Goal: Task Accomplishment & Management: Use online tool/utility

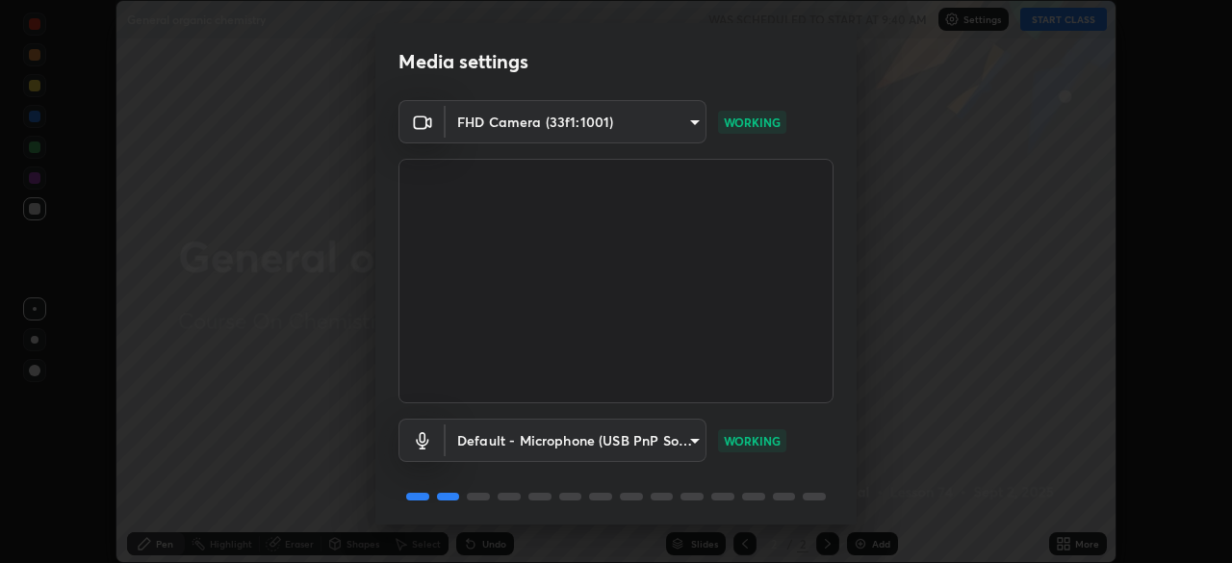
scroll to position [68, 0]
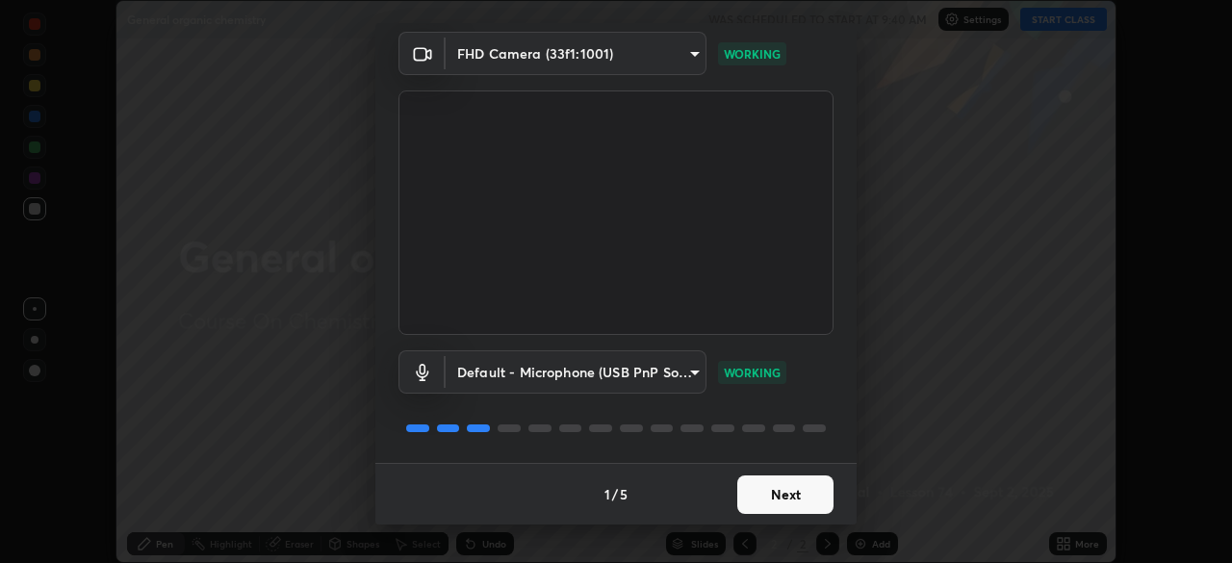
click at [772, 502] on button "Next" at bounding box center [785, 495] width 96 height 39
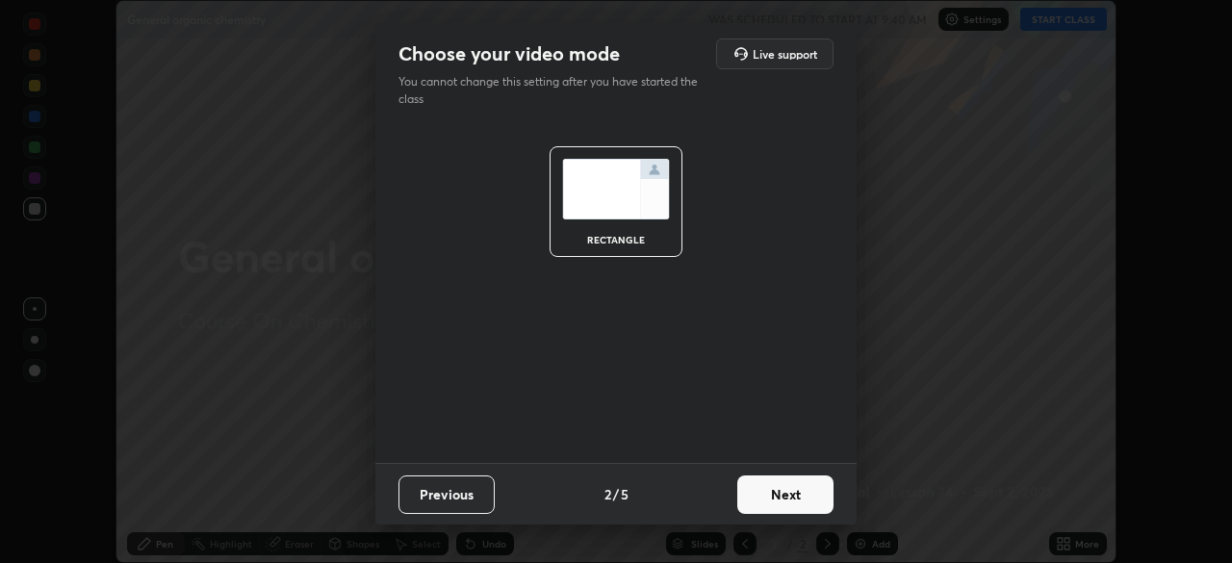
click at [789, 500] on button "Next" at bounding box center [785, 495] width 96 height 39
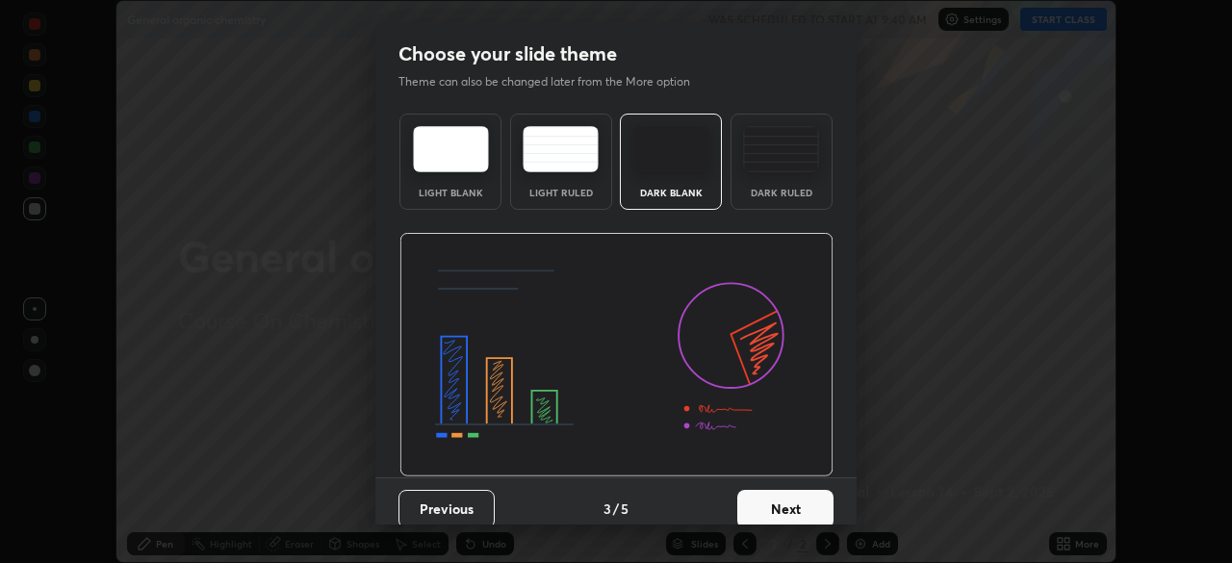
click at [806, 513] on button "Next" at bounding box center [785, 509] width 96 height 39
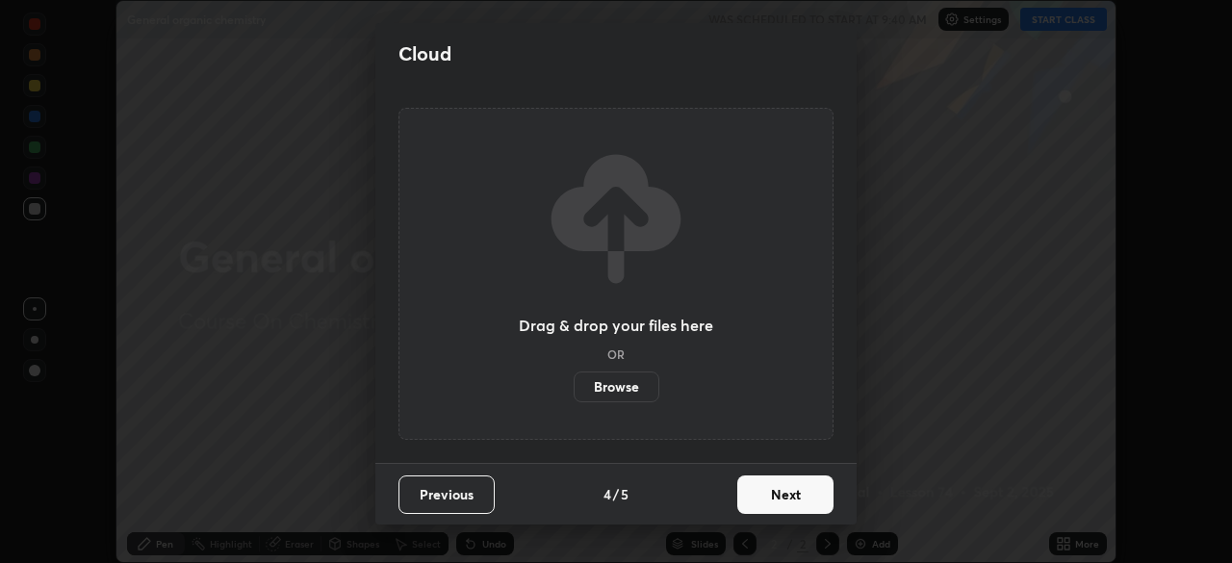
click at [808, 502] on button "Next" at bounding box center [785, 495] width 96 height 39
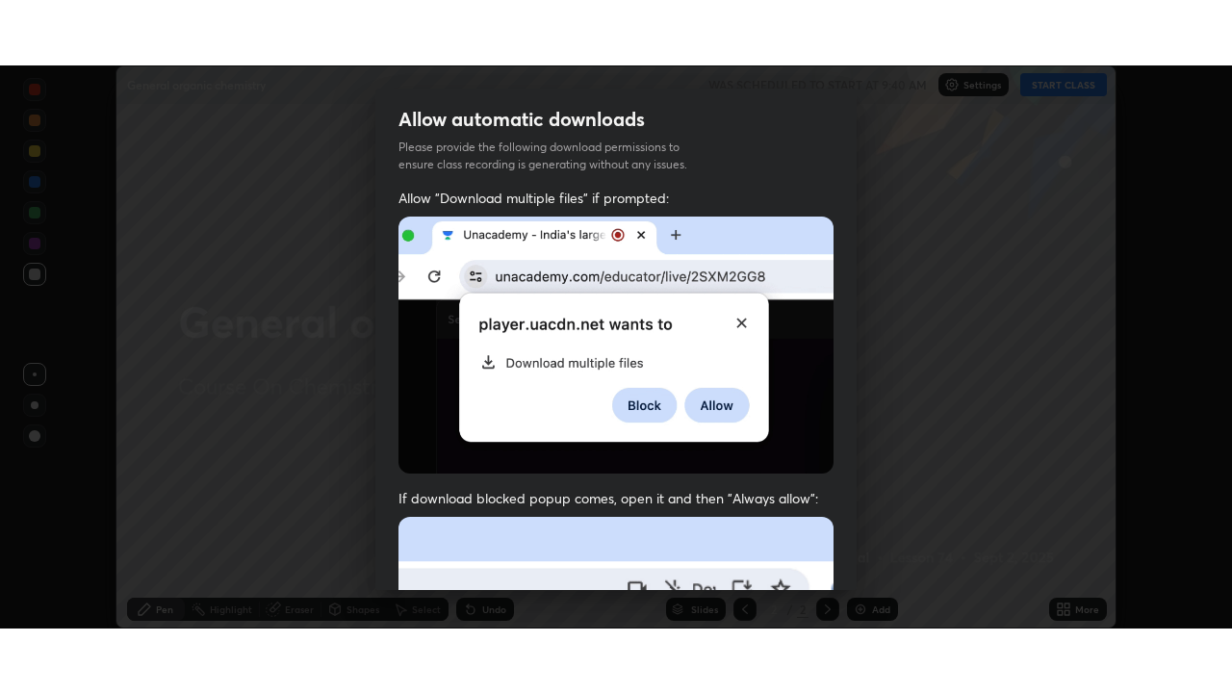
scroll to position [461, 0]
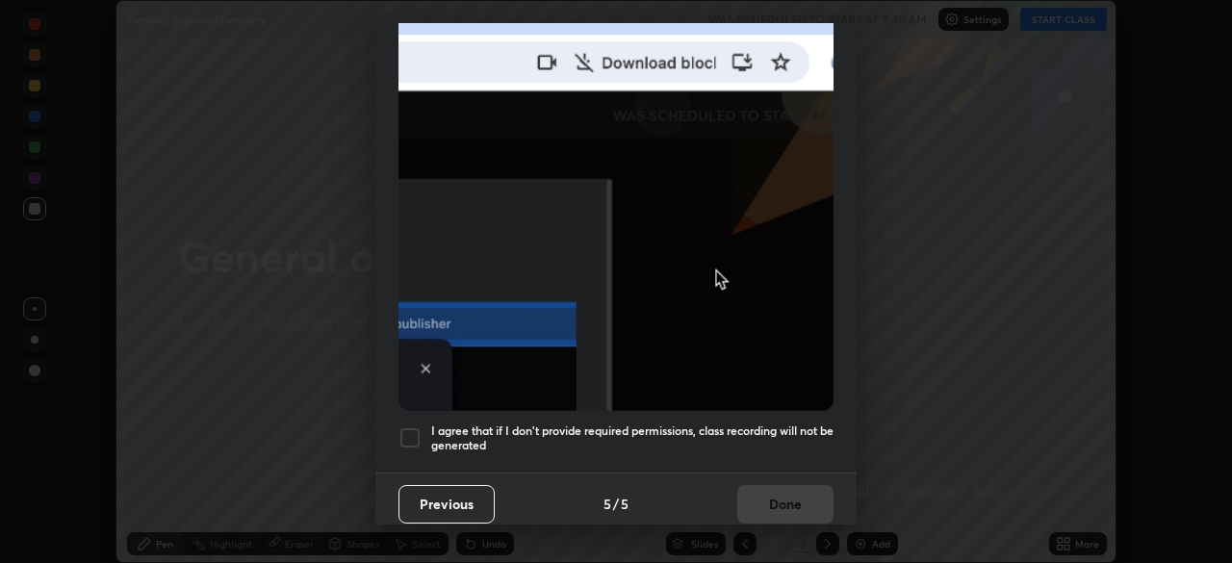
click at [764, 438] on h5 "I agree that if I don't provide required permissions, class recording will not …" at bounding box center [632, 439] width 402 height 30
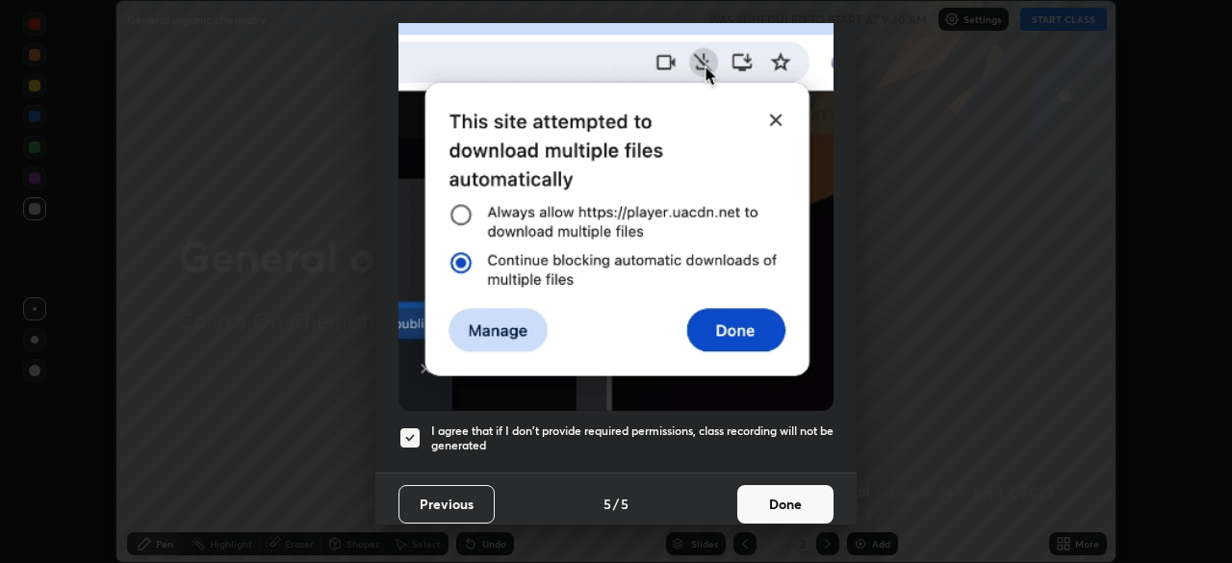
click at [775, 502] on button "Done" at bounding box center [785, 504] width 96 height 39
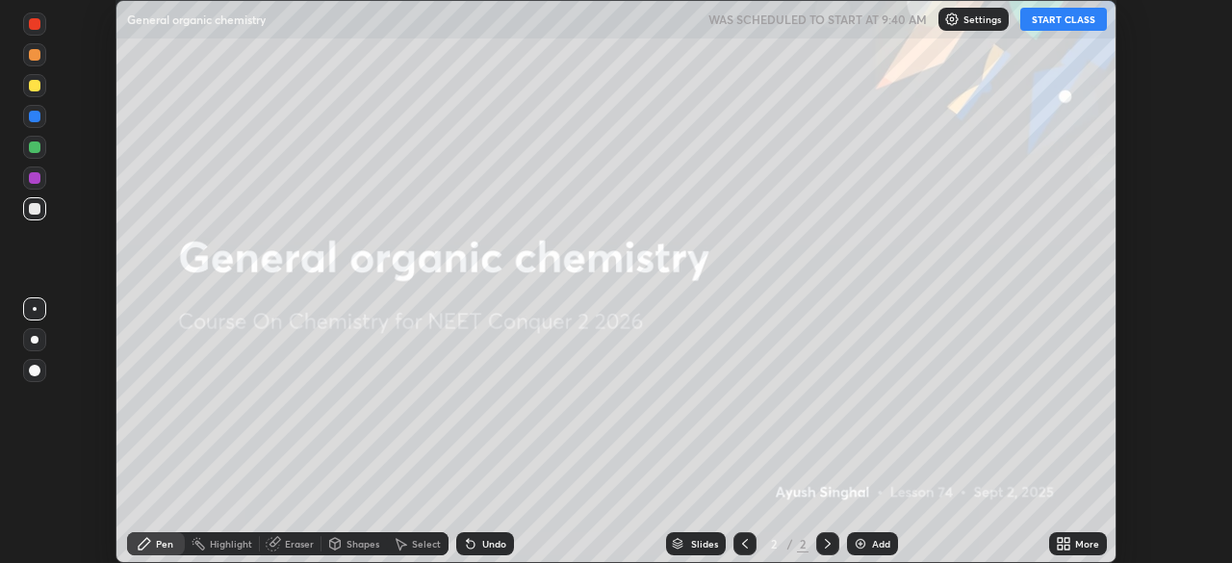
click at [1081, 546] on div "More" at bounding box center [1087, 544] width 24 height 10
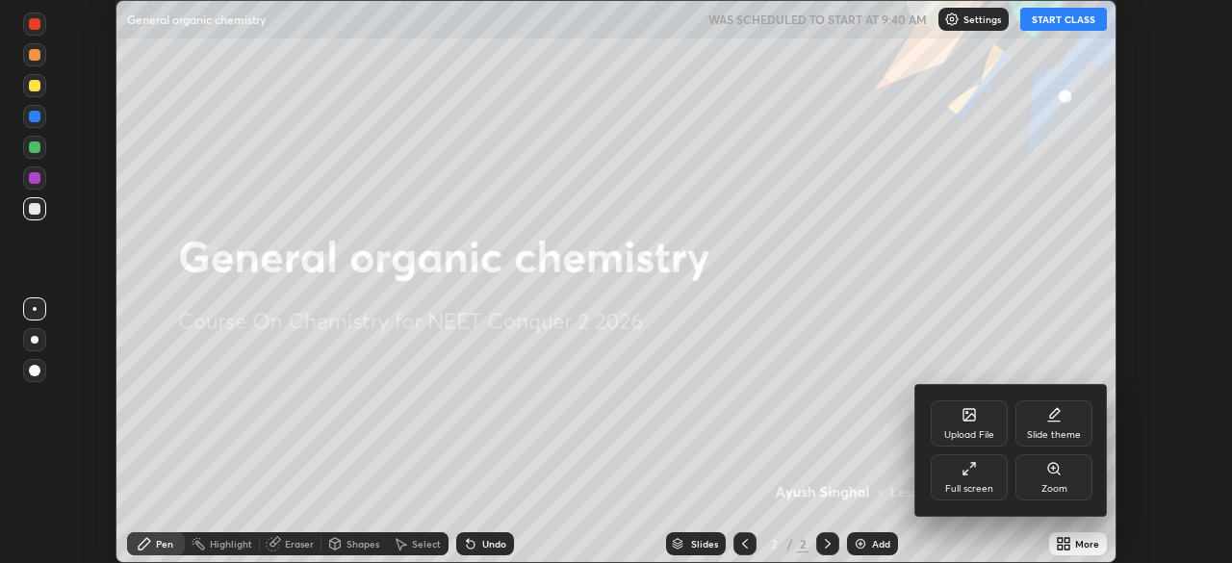
click at [945, 484] on div "Full screen" at bounding box center [969, 489] width 48 height 10
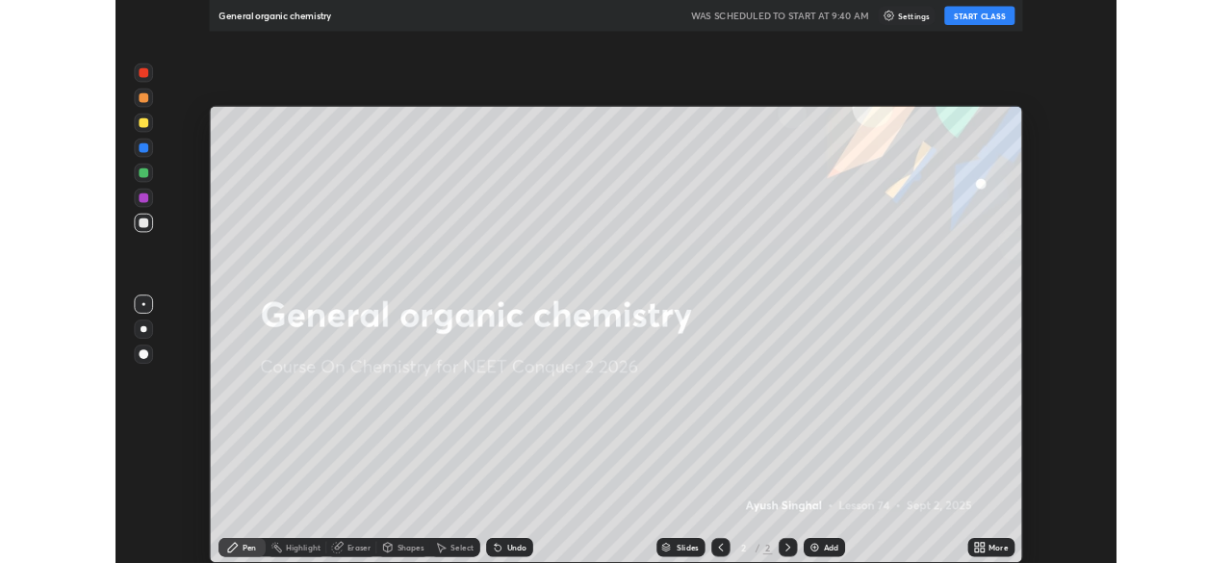
scroll to position [693, 1232]
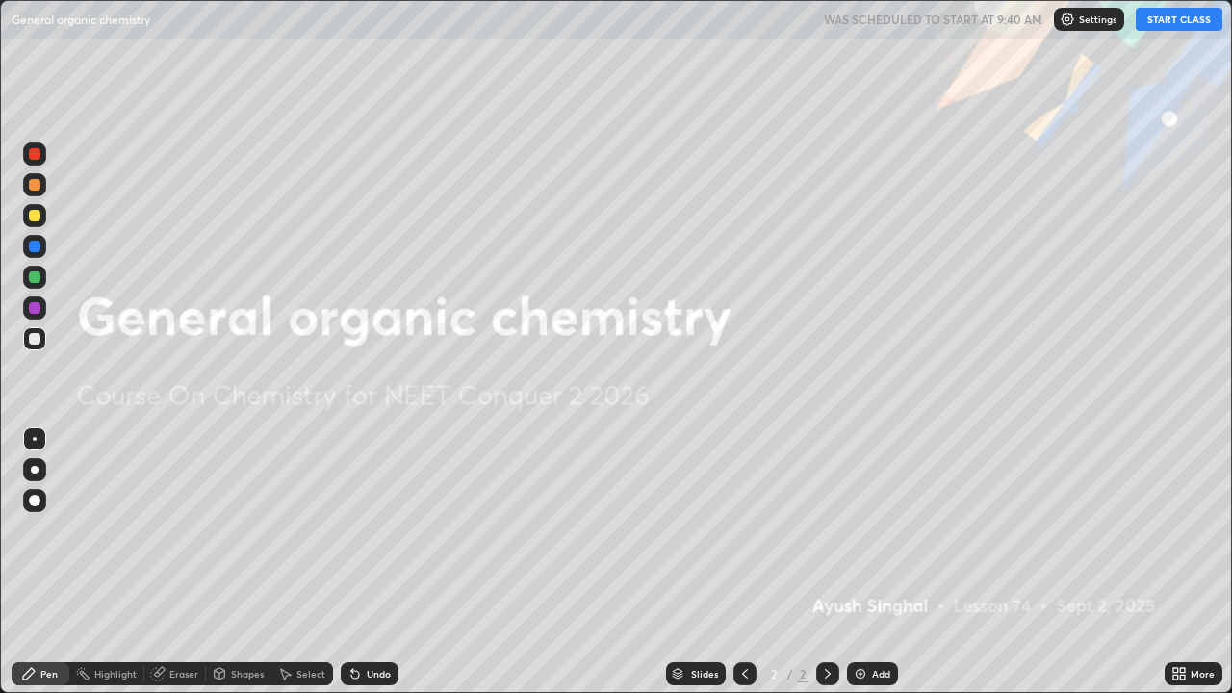
click at [882, 562] on div "Add" at bounding box center [881, 674] width 18 height 10
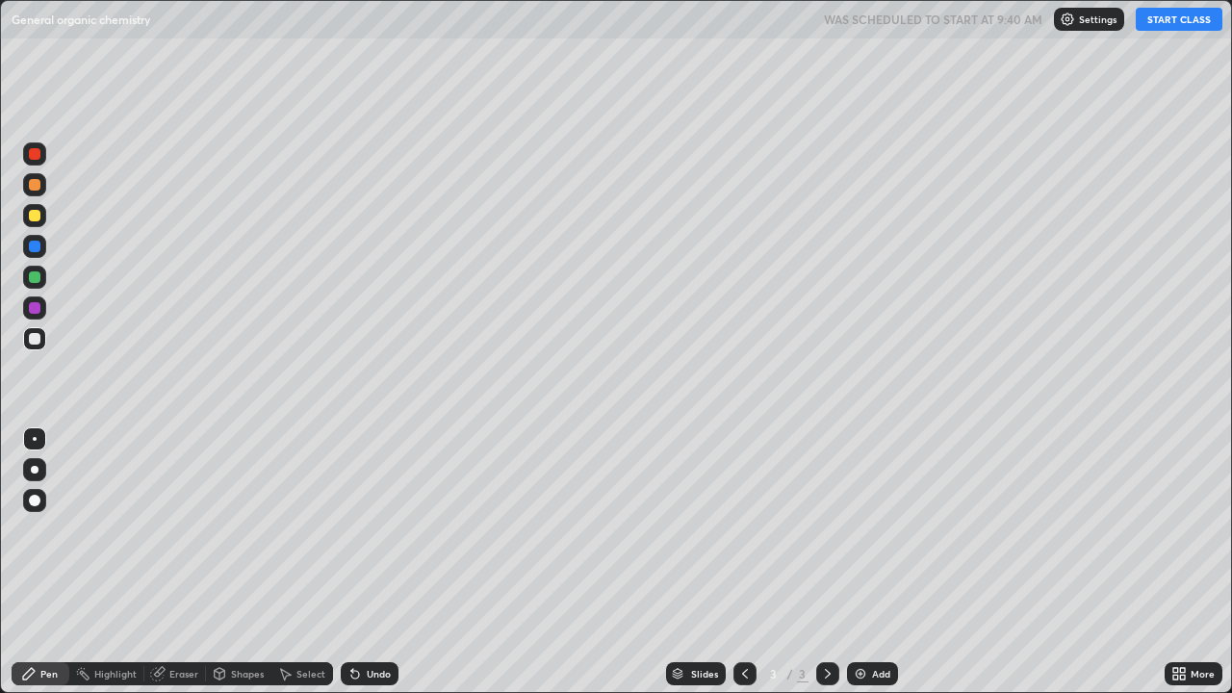
click at [1165, 25] on button "START CLASS" at bounding box center [1179, 19] width 87 height 23
click at [36, 211] on div at bounding box center [35, 216] width 12 height 12
click at [394, 562] on div "Undo" at bounding box center [370, 673] width 58 height 23
click at [380, 562] on div "Undo" at bounding box center [379, 674] width 24 height 10
click at [375, 562] on div "Undo" at bounding box center [379, 674] width 24 height 10
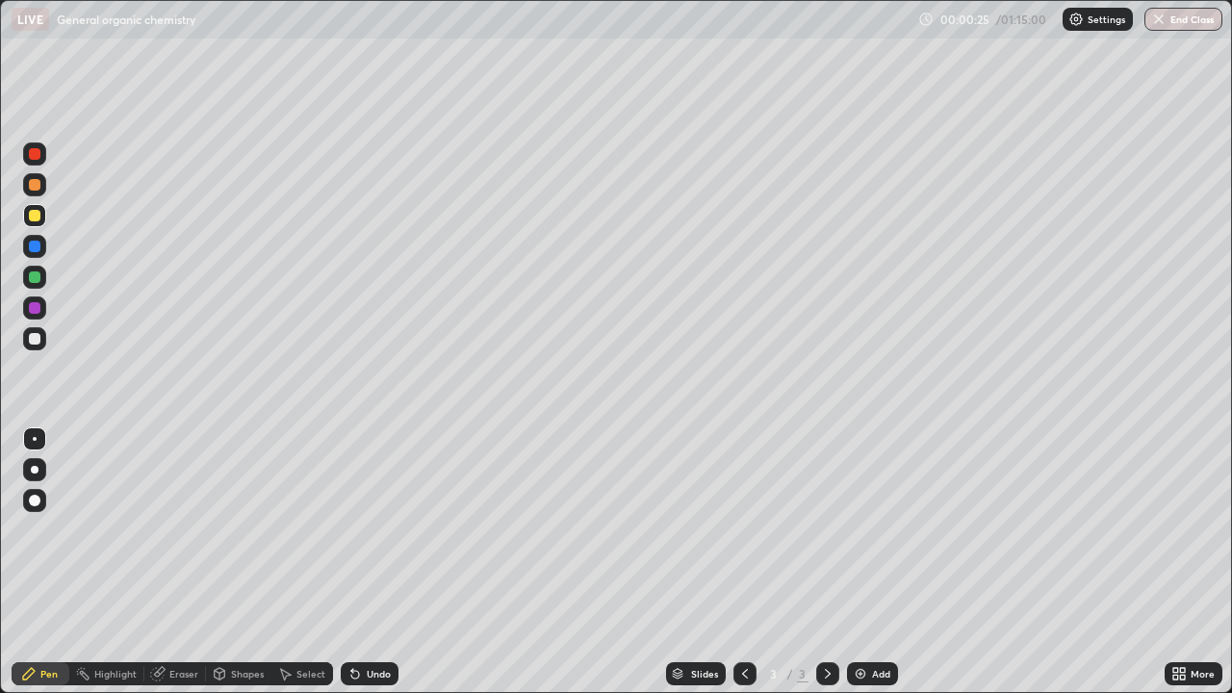
click at [367, 562] on div "Undo" at bounding box center [379, 674] width 24 height 10
click at [377, 562] on div "Undo" at bounding box center [379, 674] width 24 height 10
click at [40, 348] on div at bounding box center [34, 338] width 23 height 23
click at [35, 217] on div at bounding box center [35, 216] width 12 height 12
click at [867, 562] on div "Add" at bounding box center [872, 673] width 51 height 23
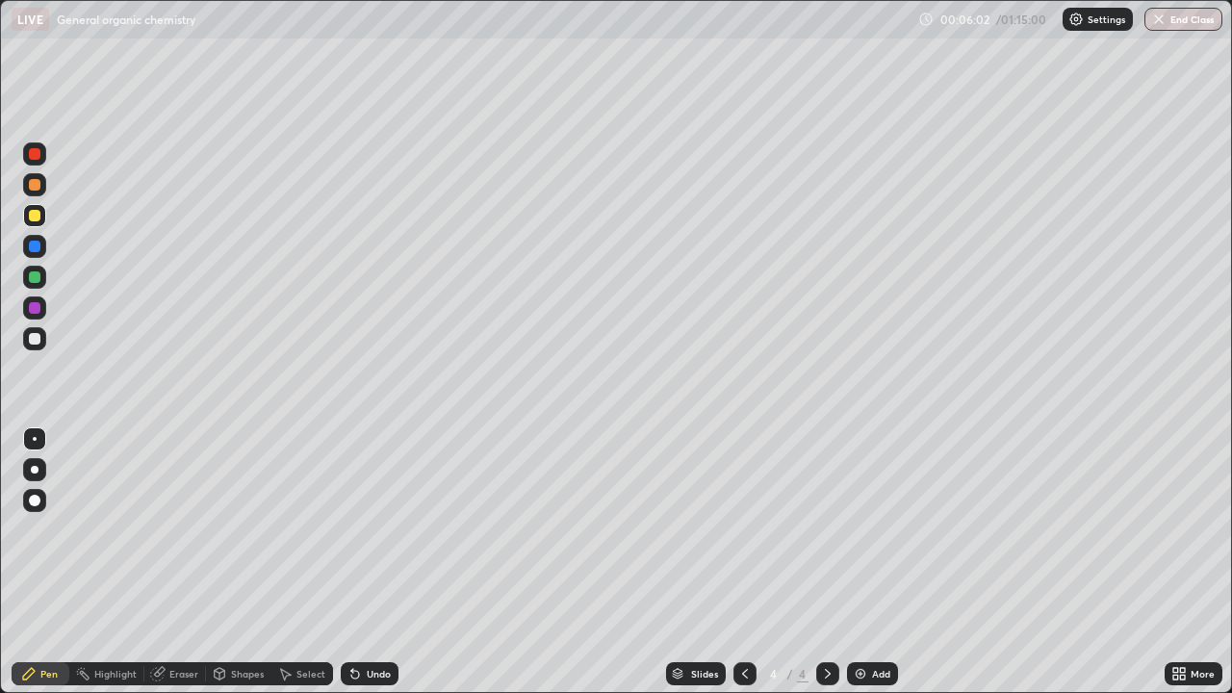
click at [34, 341] on div at bounding box center [35, 339] width 12 height 12
click at [737, 562] on icon at bounding box center [744, 673] width 15 height 15
click at [826, 562] on div at bounding box center [827, 673] width 23 height 23
click at [362, 562] on div "Undo" at bounding box center [370, 673] width 58 height 23
click at [56, 562] on div "Pen" at bounding box center [41, 673] width 58 height 23
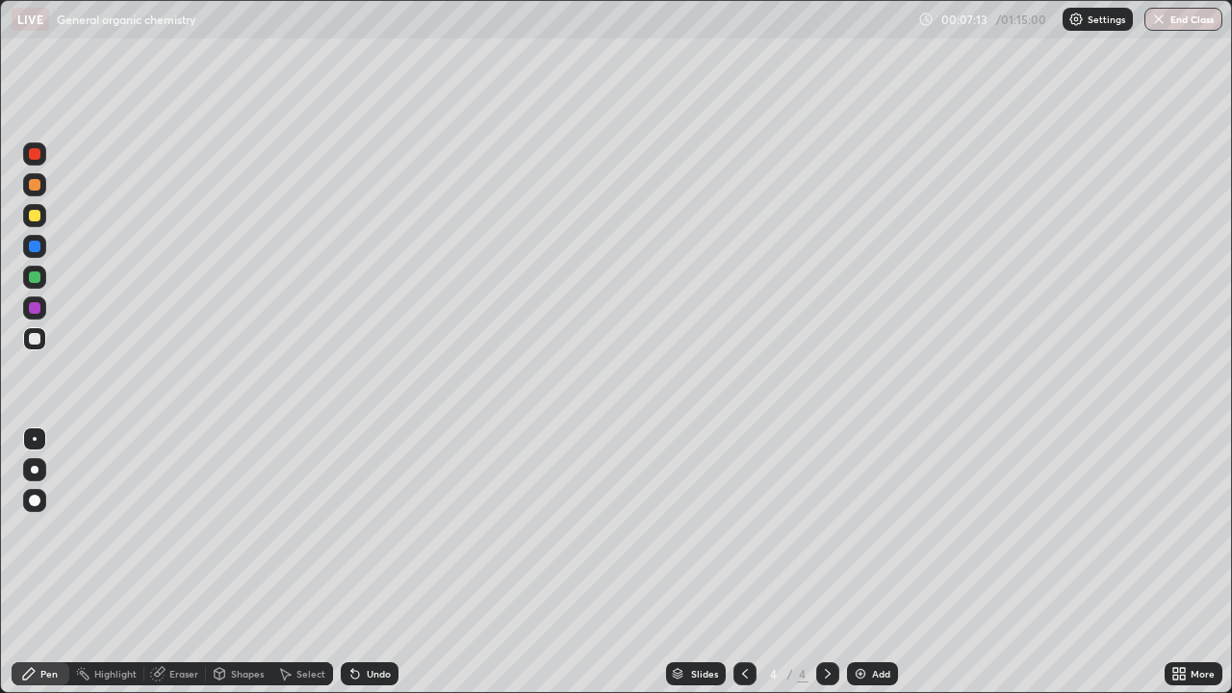
click at [734, 562] on div at bounding box center [745, 674] width 23 height 39
click at [830, 562] on div at bounding box center [827, 673] width 23 height 23
click at [743, 562] on icon at bounding box center [744, 673] width 15 height 15
click at [826, 562] on icon at bounding box center [827, 673] width 15 height 15
click at [36, 216] on div at bounding box center [35, 216] width 12 height 12
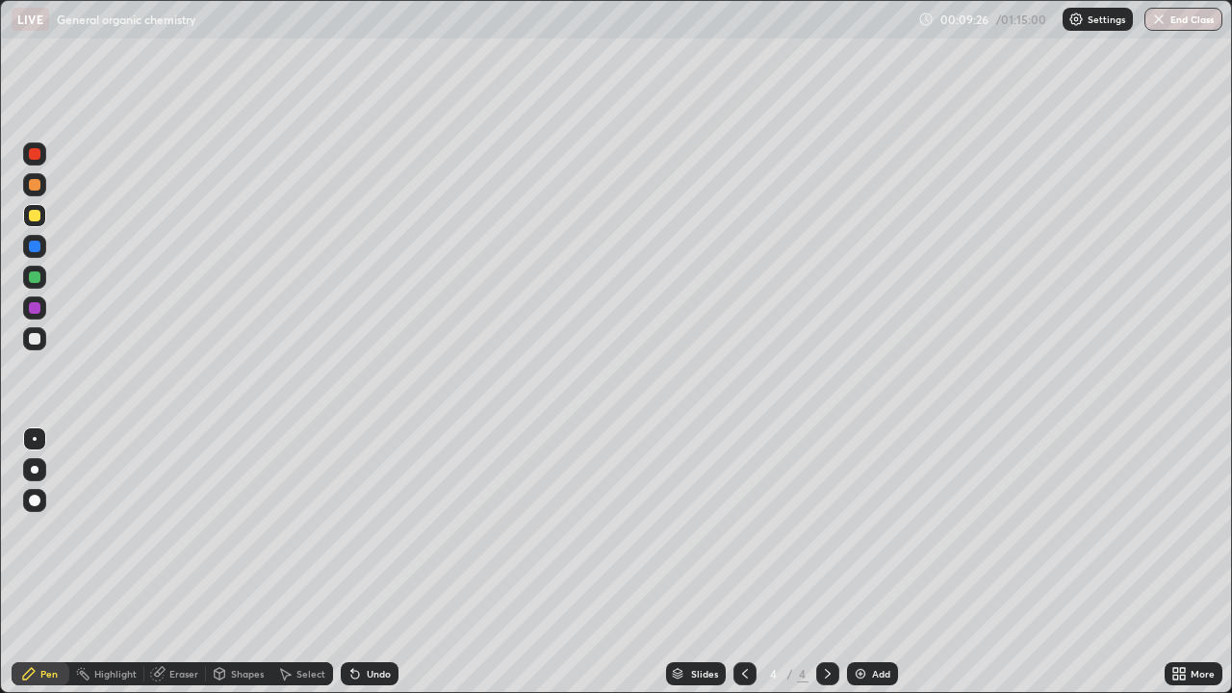
click at [367, 562] on div "Undo" at bounding box center [379, 674] width 24 height 10
click at [374, 562] on div "Undo" at bounding box center [370, 673] width 58 height 23
click at [304, 562] on div "Select" at bounding box center [310, 674] width 29 height 10
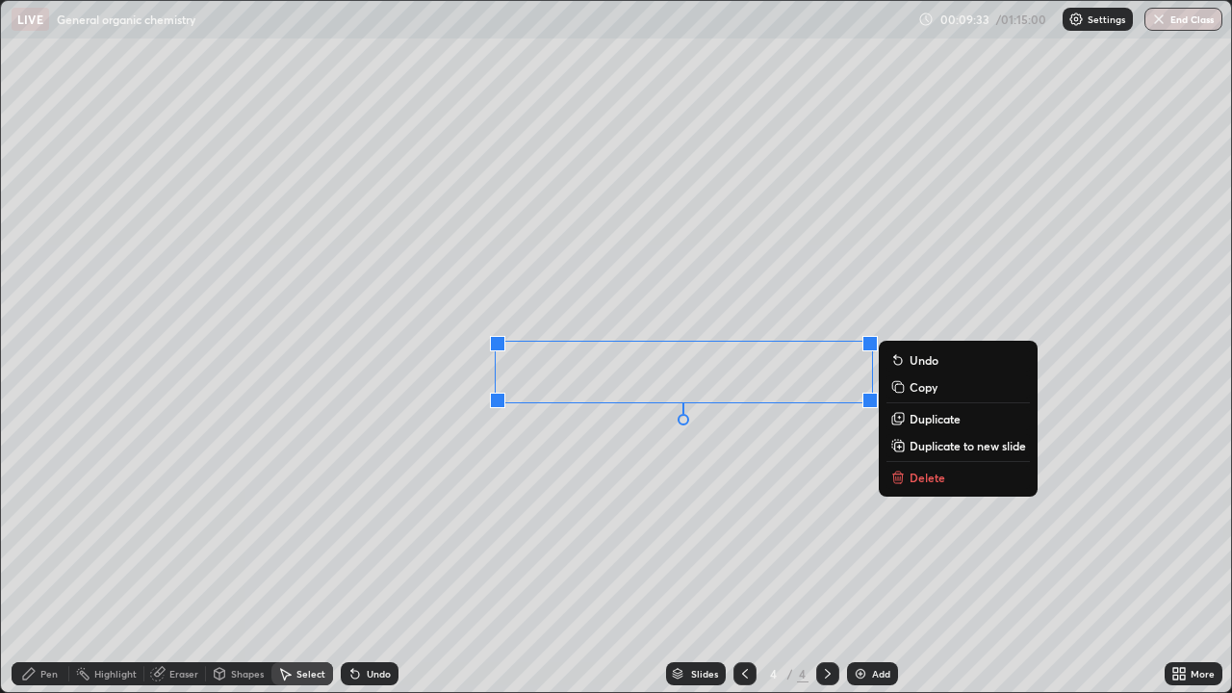
click at [51, 562] on div "Pen" at bounding box center [48, 674] width 17 height 10
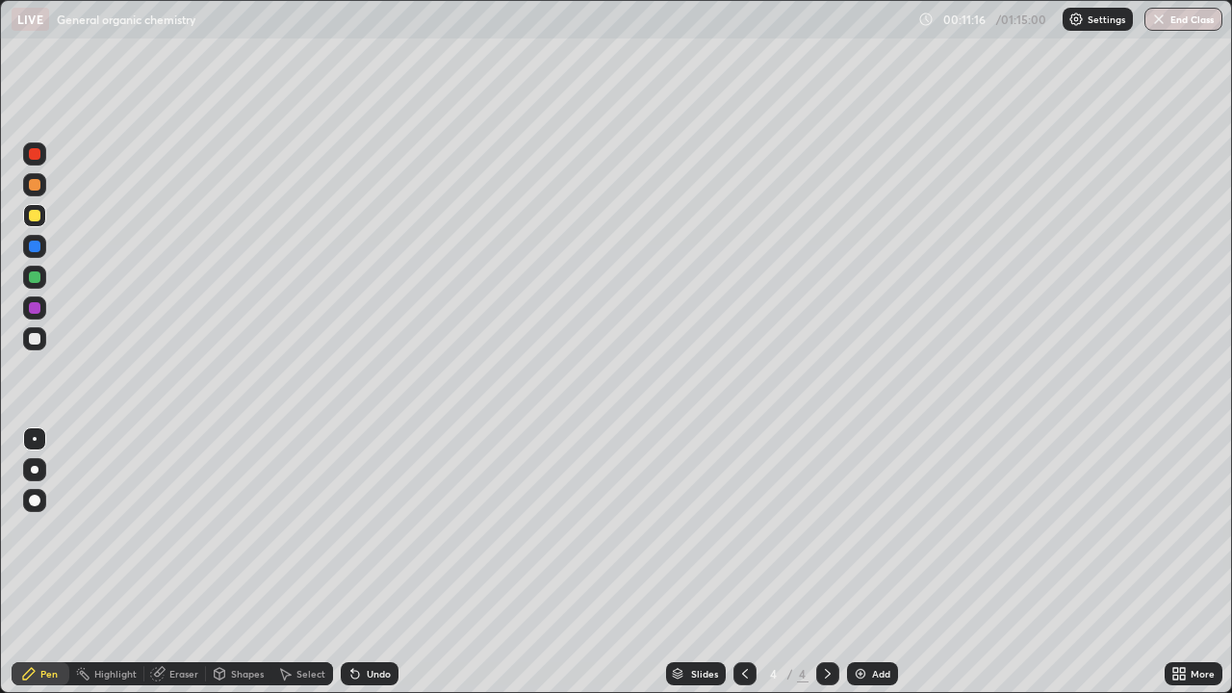
click at [886, 562] on div "Add" at bounding box center [872, 673] width 51 height 23
click at [37, 337] on div at bounding box center [35, 339] width 12 height 12
click at [372, 562] on div "Undo" at bounding box center [370, 673] width 58 height 23
click at [352, 562] on icon at bounding box center [355, 675] width 8 height 8
click at [37, 341] on div at bounding box center [35, 339] width 12 height 12
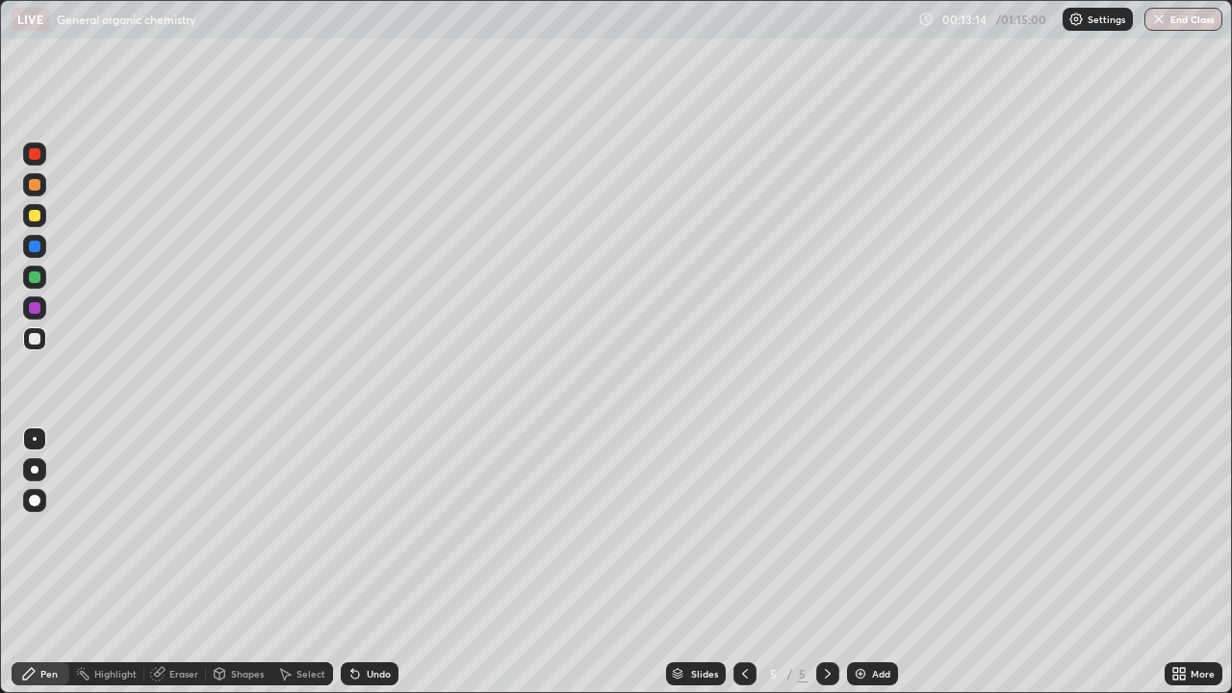
click at [33, 280] on div at bounding box center [35, 277] width 12 height 12
click at [358, 562] on icon at bounding box center [355, 673] width 15 height 15
click at [359, 562] on div "Undo" at bounding box center [370, 673] width 58 height 23
click at [363, 562] on div "Undo" at bounding box center [370, 673] width 58 height 23
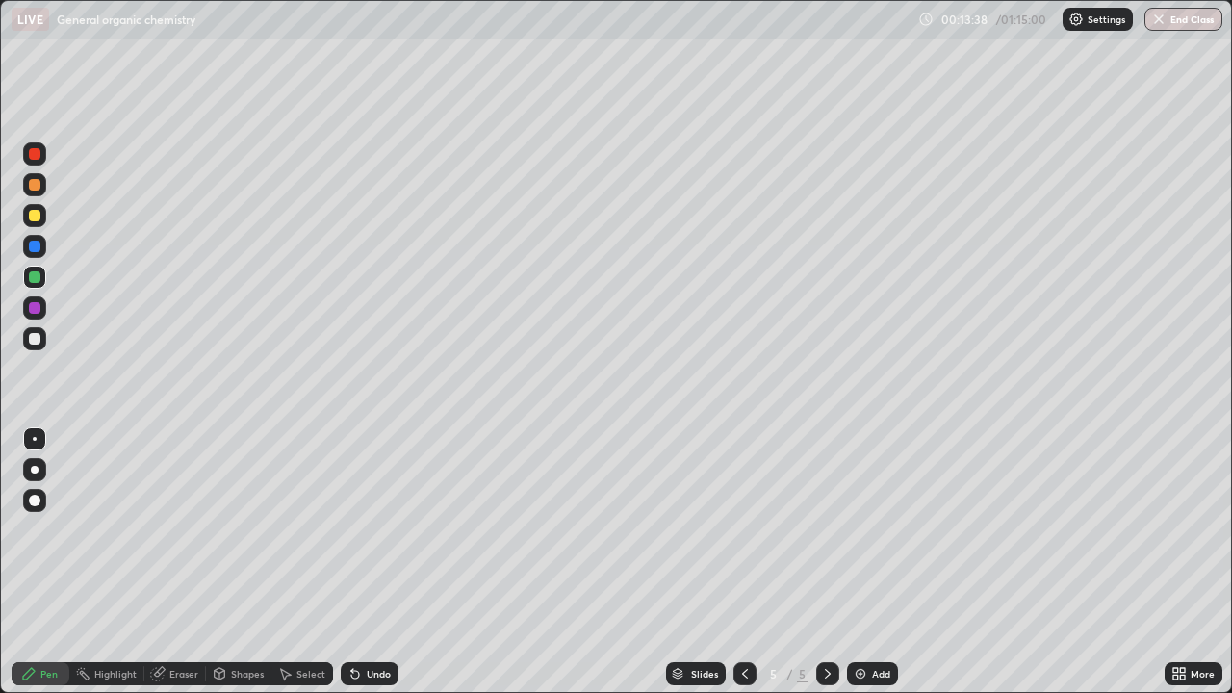
click at [360, 562] on div "Undo" at bounding box center [370, 673] width 58 height 23
click at [362, 562] on div "Undo" at bounding box center [370, 673] width 58 height 23
click at [363, 562] on div "Undo" at bounding box center [370, 673] width 58 height 23
click at [367, 562] on div "Undo" at bounding box center [379, 674] width 24 height 10
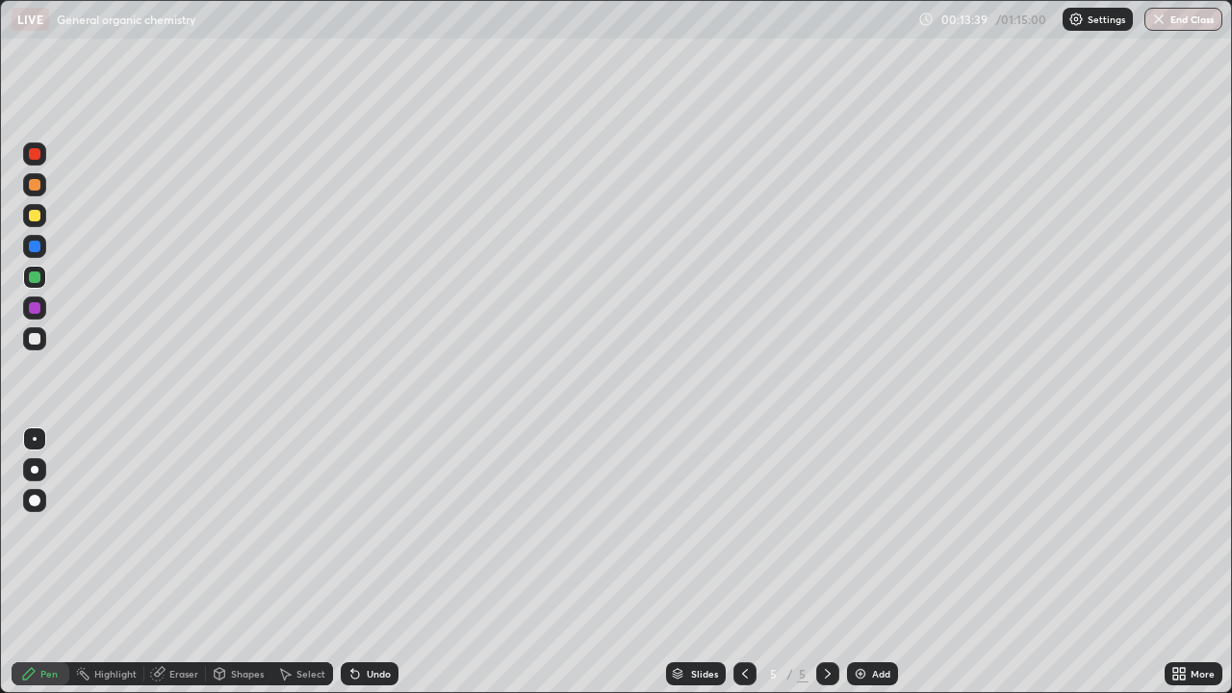
click at [363, 562] on div "Undo" at bounding box center [370, 673] width 58 height 23
click at [362, 562] on div "Undo" at bounding box center [370, 673] width 58 height 23
click at [352, 562] on icon at bounding box center [355, 675] width 8 height 8
click at [356, 562] on icon at bounding box center [355, 673] width 15 height 15
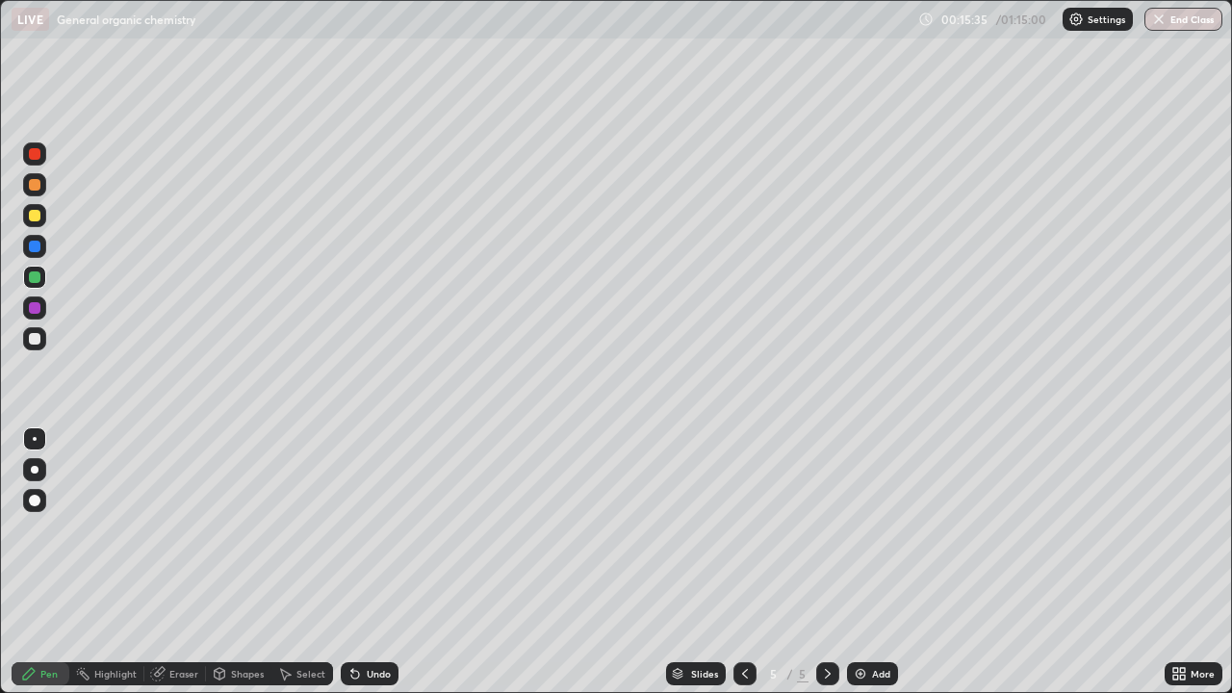
click at [36, 340] on div at bounding box center [35, 339] width 12 height 12
click at [43, 271] on div at bounding box center [34, 277] width 23 height 23
click at [37, 244] on div at bounding box center [35, 247] width 12 height 12
click at [743, 562] on icon at bounding box center [744, 673] width 15 height 15
click at [825, 562] on div at bounding box center [827, 673] width 23 height 23
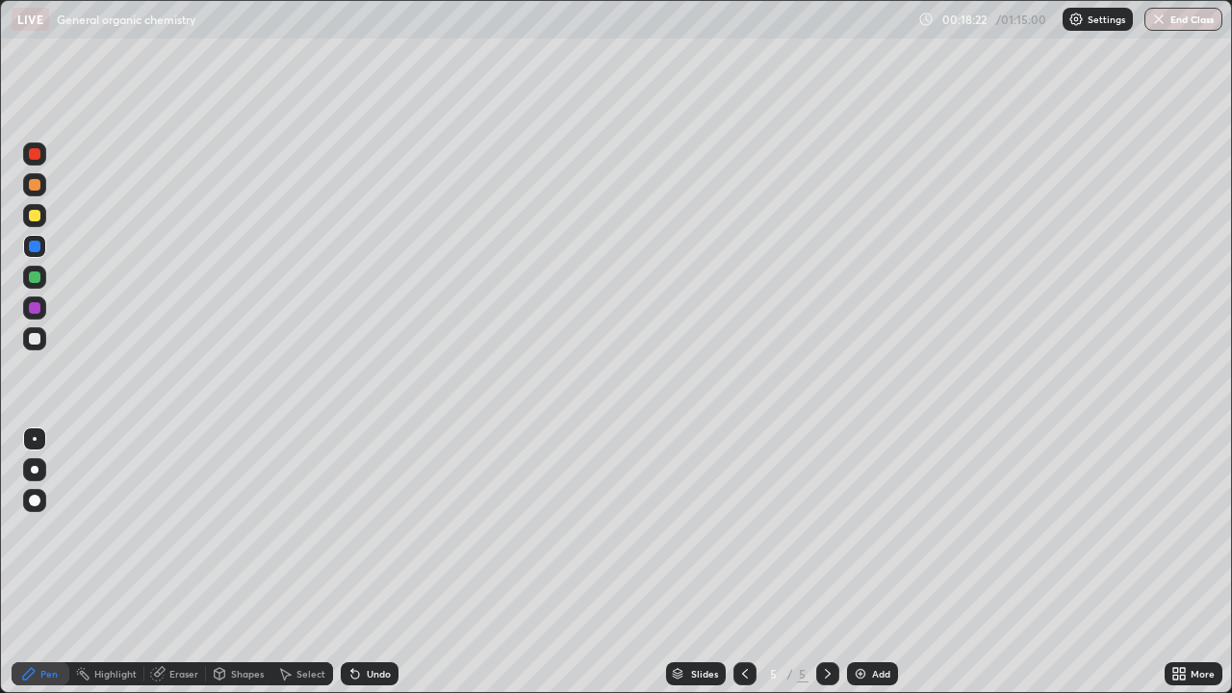
click at [865, 562] on img at bounding box center [860, 673] width 15 height 15
click at [39, 339] on div at bounding box center [35, 339] width 12 height 12
click at [368, 562] on div "Undo" at bounding box center [370, 673] width 58 height 23
click at [39, 214] on div at bounding box center [35, 216] width 12 height 12
click at [39, 339] on div at bounding box center [35, 339] width 12 height 12
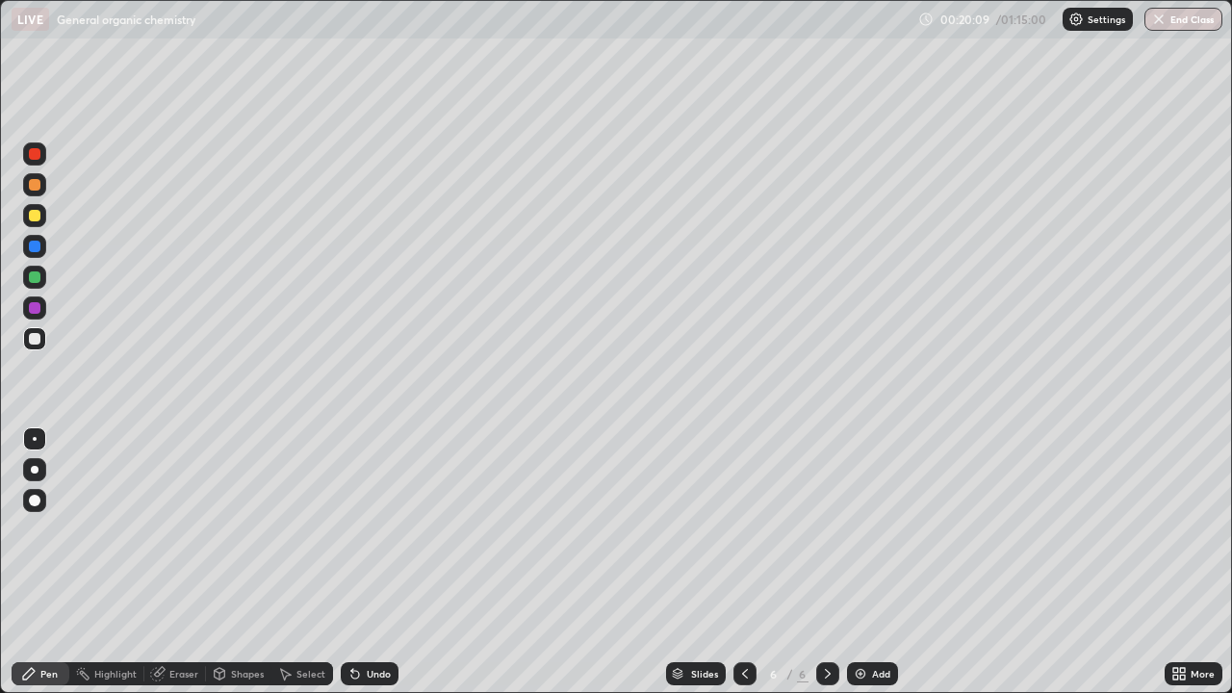
click at [376, 562] on div "Undo" at bounding box center [370, 673] width 58 height 23
click at [372, 562] on div "Undo" at bounding box center [370, 673] width 58 height 23
click at [375, 562] on div "Undo" at bounding box center [370, 673] width 58 height 23
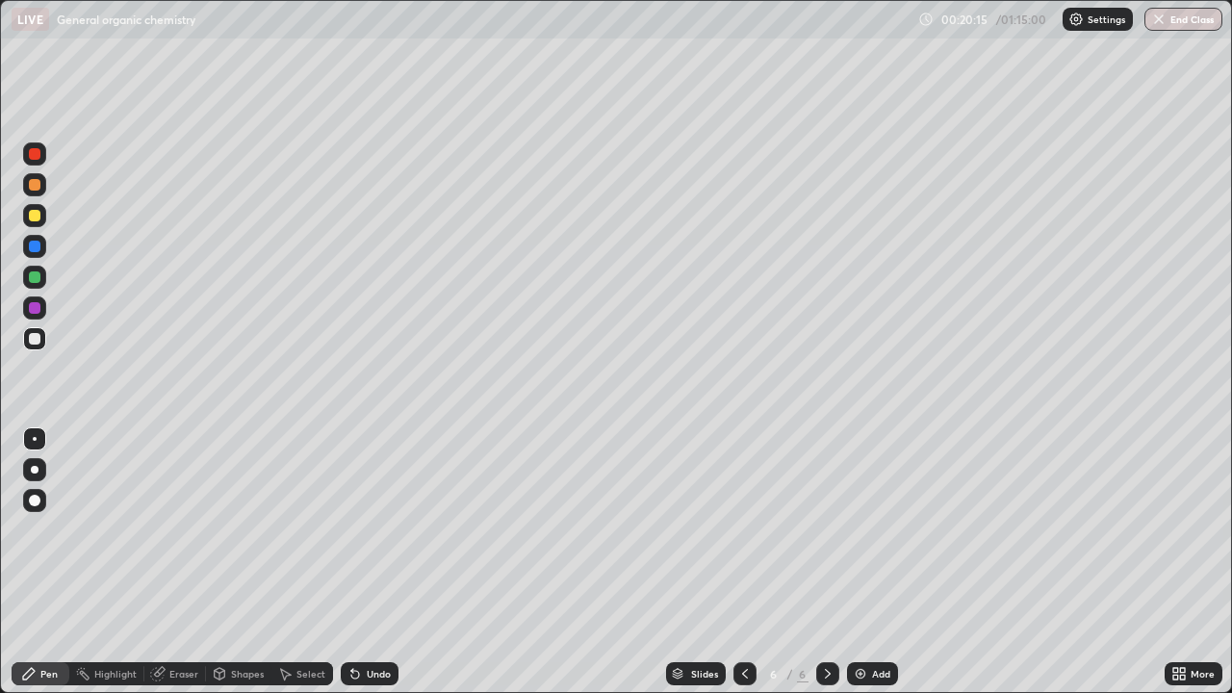
click at [375, 562] on div "Undo" at bounding box center [370, 673] width 58 height 23
click at [381, 562] on div "Undo" at bounding box center [370, 673] width 58 height 23
click at [382, 562] on div "Undo" at bounding box center [370, 673] width 58 height 23
click at [375, 562] on div "Undo" at bounding box center [379, 674] width 24 height 10
click at [38, 282] on div at bounding box center [35, 277] width 12 height 12
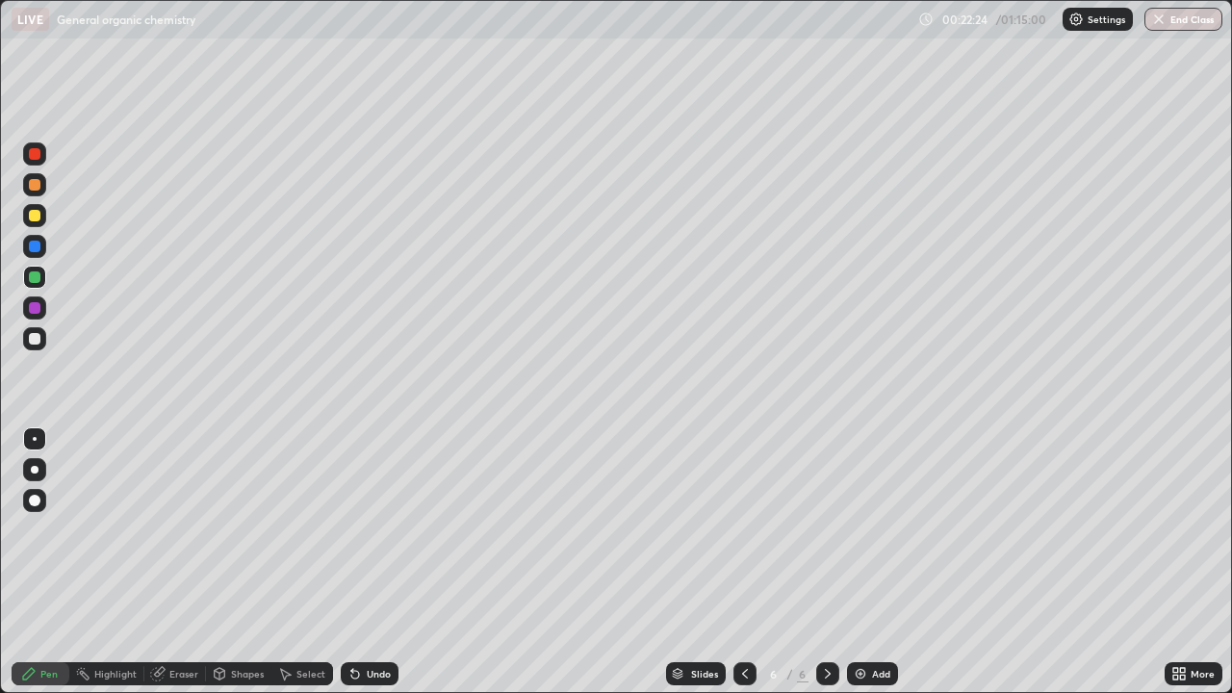
click at [358, 562] on div "Undo" at bounding box center [370, 673] width 58 height 23
click at [359, 562] on icon at bounding box center [355, 673] width 15 height 15
click at [354, 562] on div "Undo" at bounding box center [370, 673] width 58 height 23
click at [352, 562] on icon at bounding box center [355, 675] width 8 height 8
click at [351, 562] on icon at bounding box center [355, 675] width 8 height 8
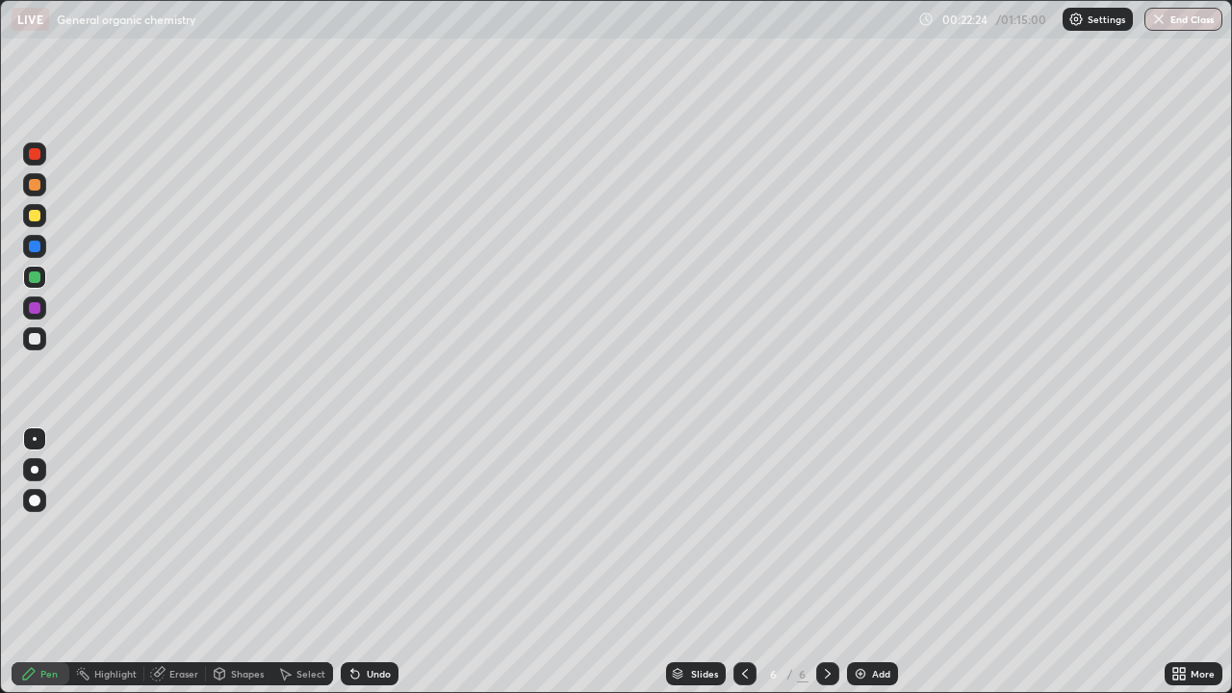
click at [351, 562] on icon at bounding box center [355, 675] width 8 height 8
click at [355, 562] on icon at bounding box center [355, 675] width 8 height 8
click at [351, 562] on icon at bounding box center [352, 670] width 2 height 2
click at [34, 335] on div at bounding box center [35, 339] width 12 height 12
click at [370, 562] on div "Undo" at bounding box center [370, 673] width 58 height 23
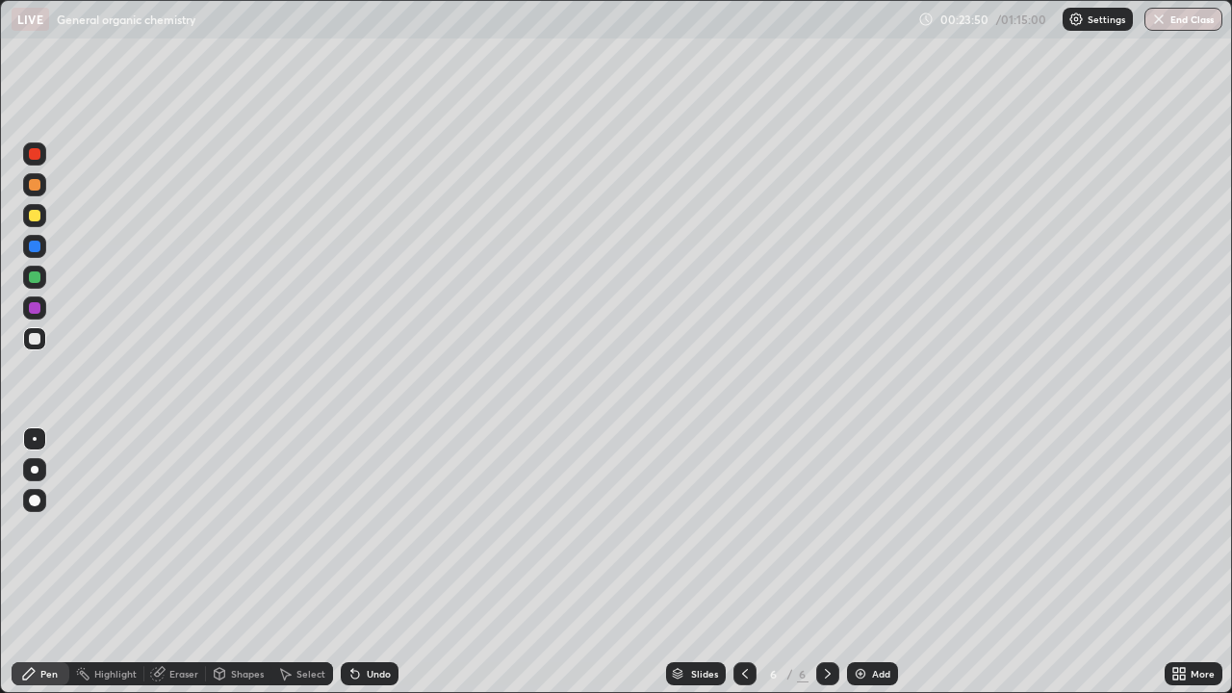
click at [38, 216] on div at bounding box center [35, 216] width 12 height 12
click at [34, 342] on div at bounding box center [35, 339] width 12 height 12
click at [392, 562] on div "Undo" at bounding box center [370, 673] width 58 height 23
click at [374, 562] on div "Undo" at bounding box center [379, 674] width 24 height 10
click at [862, 562] on div "Add" at bounding box center [872, 673] width 51 height 23
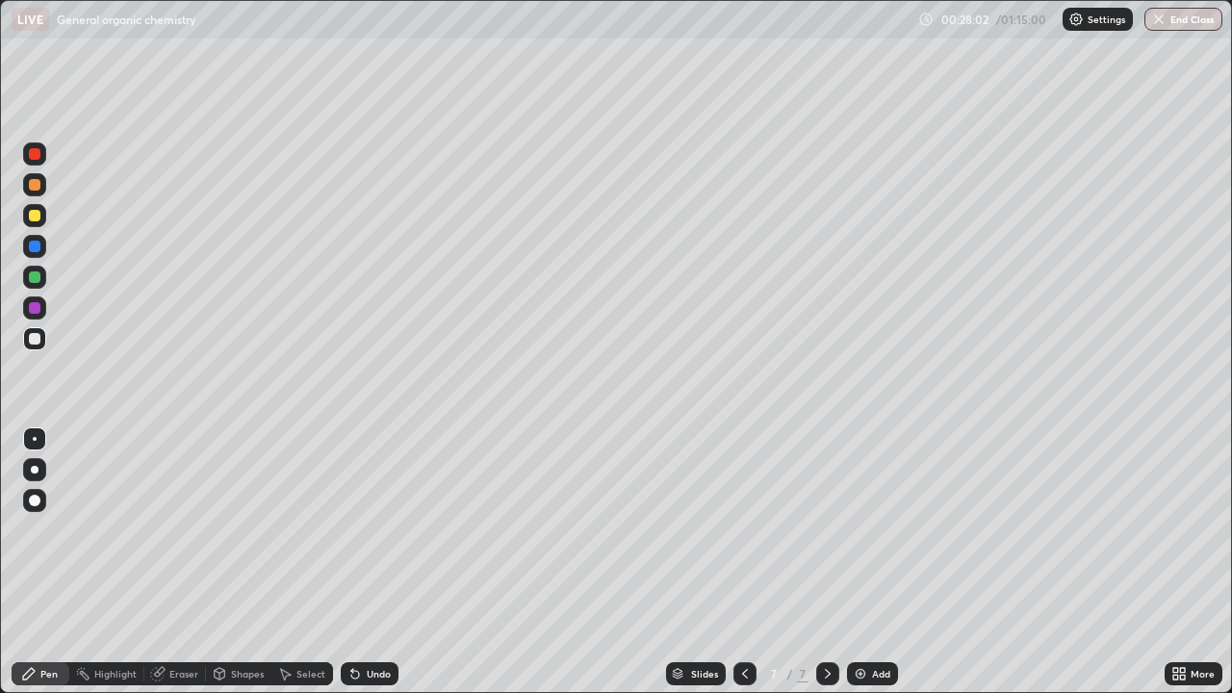
click at [363, 562] on div "Undo" at bounding box center [370, 673] width 58 height 23
click at [35, 217] on div at bounding box center [35, 216] width 12 height 12
click at [32, 347] on div at bounding box center [34, 338] width 23 height 23
click at [381, 562] on div "Undo" at bounding box center [370, 673] width 58 height 23
click at [352, 562] on icon at bounding box center [355, 675] width 8 height 8
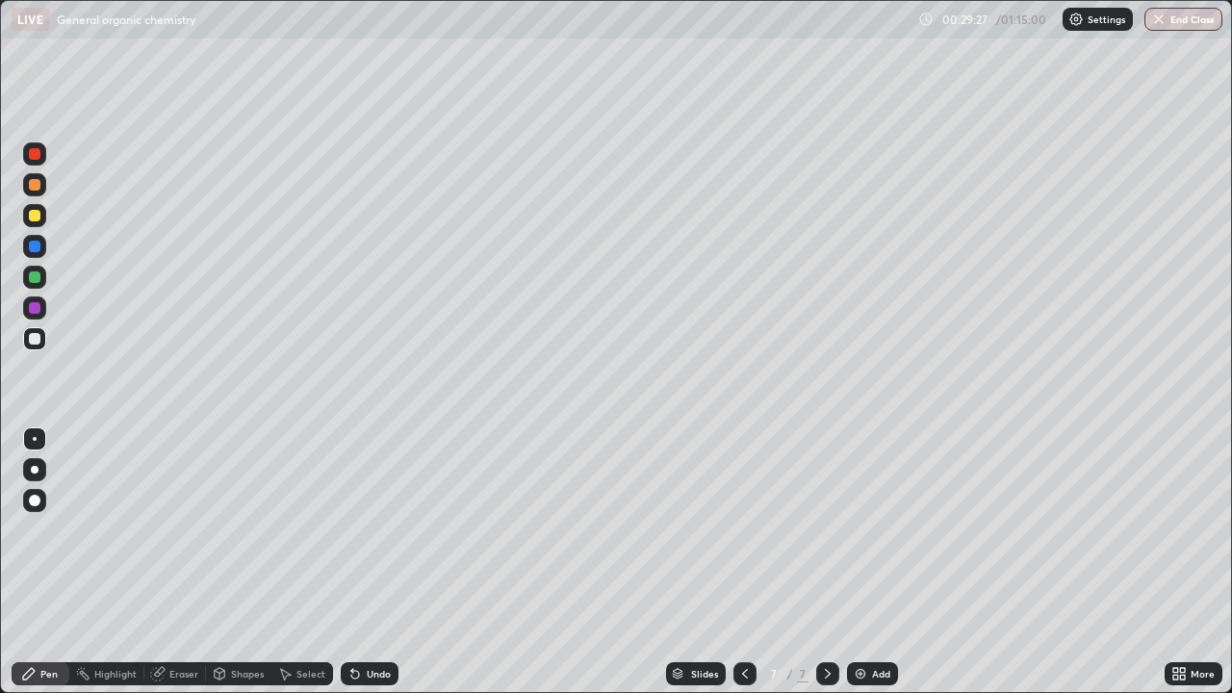
click at [359, 562] on icon at bounding box center [355, 673] width 15 height 15
click at [184, 562] on div "Eraser" at bounding box center [175, 673] width 62 height 23
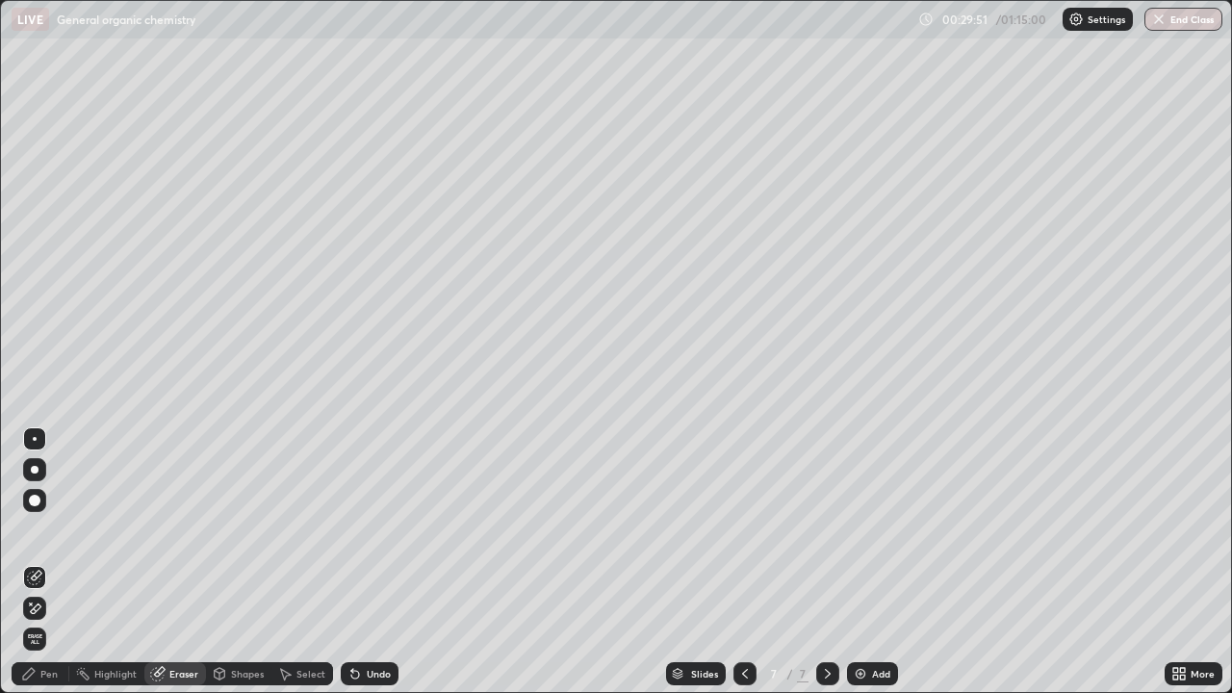
click at [62, 562] on div "Pen" at bounding box center [41, 673] width 58 height 23
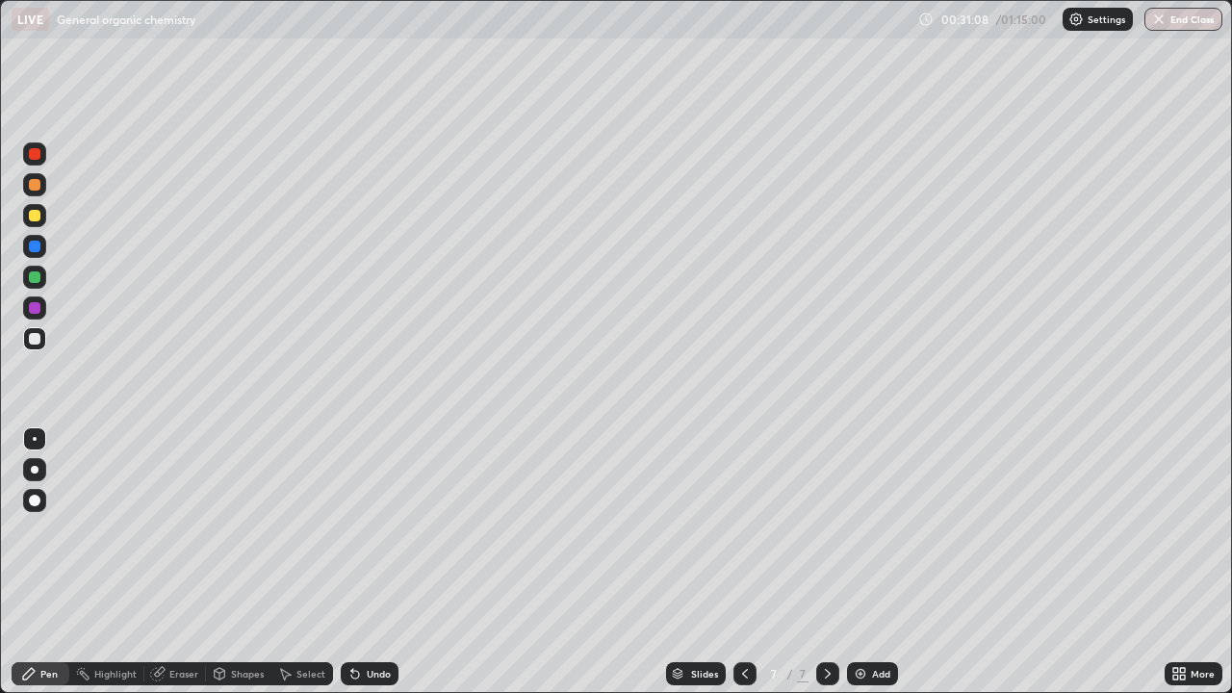
click at [39, 313] on div at bounding box center [34, 307] width 23 height 23
click at [361, 562] on div "Undo" at bounding box center [370, 673] width 58 height 23
click at [35, 340] on div at bounding box center [35, 339] width 12 height 12
click at [189, 562] on div "Eraser" at bounding box center [175, 673] width 62 height 23
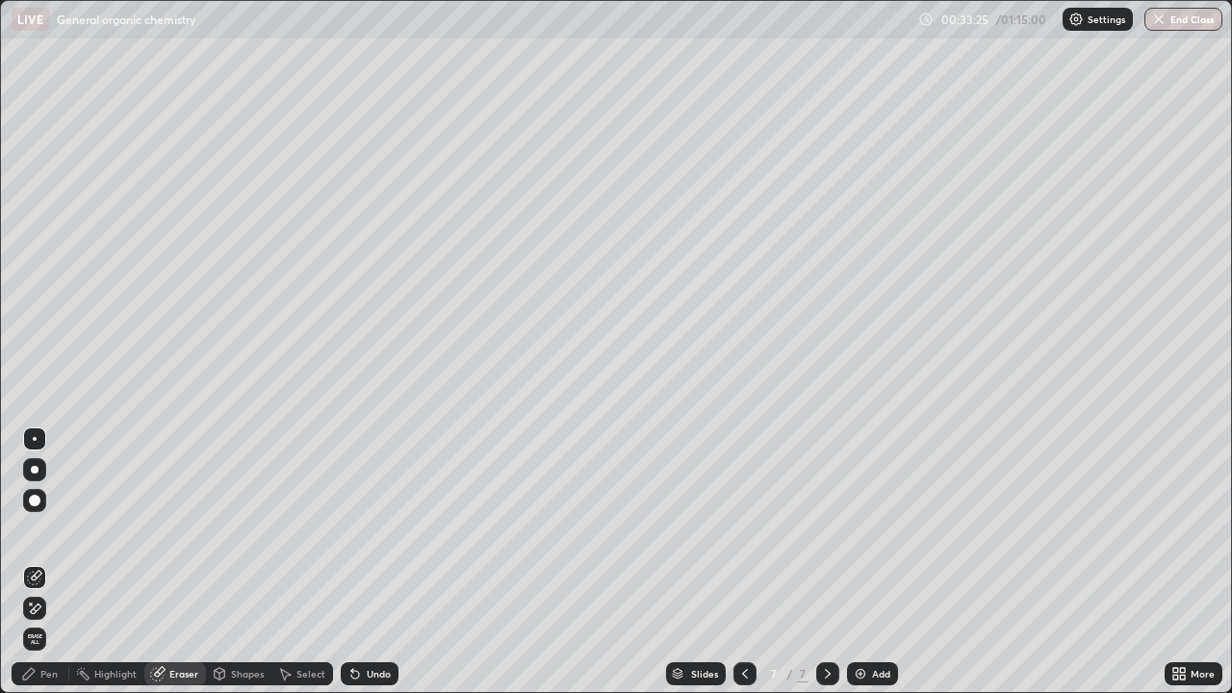
click at [743, 562] on icon at bounding box center [744, 673] width 15 height 15
click at [52, 562] on div "Pen" at bounding box center [48, 674] width 17 height 10
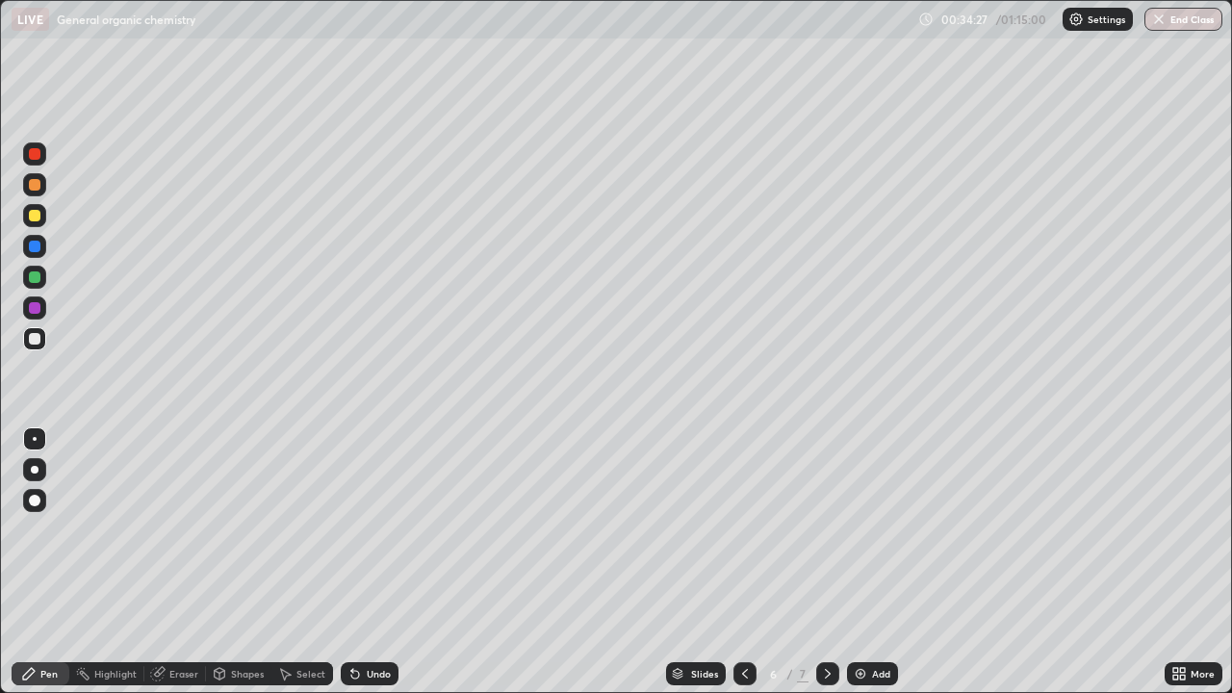
click at [382, 562] on div "Undo" at bounding box center [379, 674] width 24 height 10
click at [375, 562] on div "Undo" at bounding box center [379, 674] width 24 height 10
click at [360, 562] on div "Undo" at bounding box center [370, 673] width 58 height 23
click at [374, 562] on div "Undo" at bounding box center [379, 674] width 24 height 10
click at [369, 562] on div "Undo" at bounding box center [370, 673] width 58 height 23
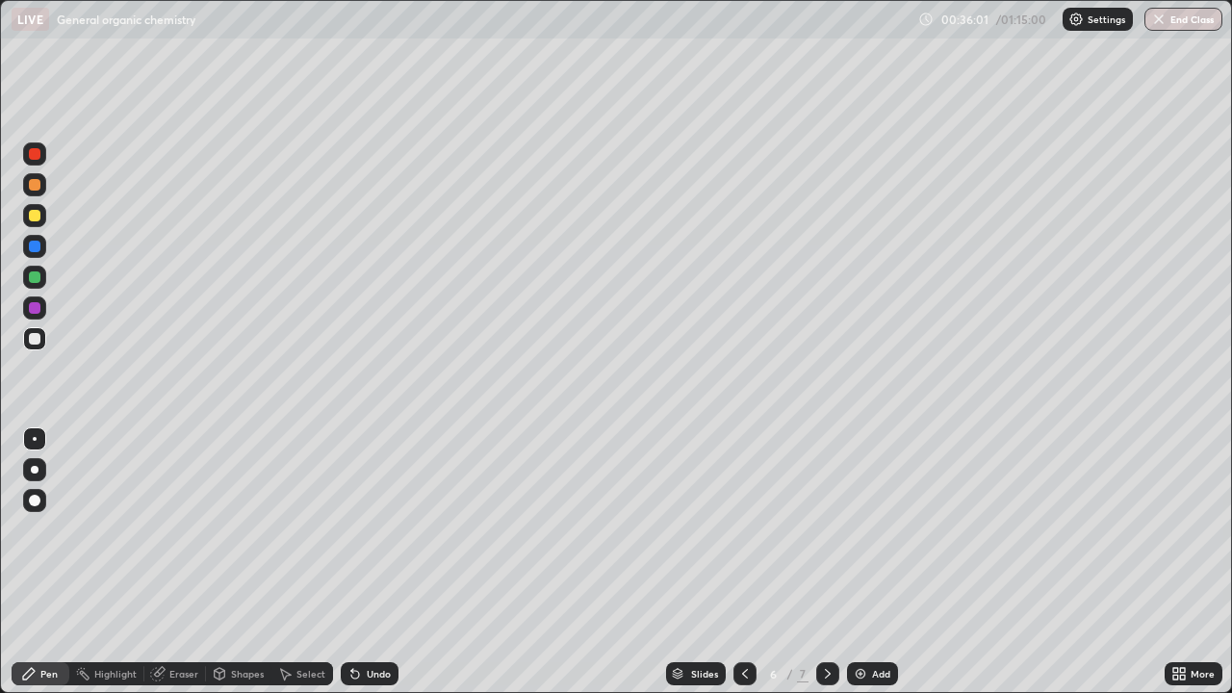
click at [378, 562] on div "Undo" at bounding box center [379, 674] width 24 height 10
click at [380, 562] on div "Undo" at bounding box center [370, 673] width 58 height 23
click at [387, 562] on div "Undo" at bounding box center [379, 674] width 24 height 10
click at [370, 562] on div "Undo" at bounding box center [379, 674] width 24 height 10
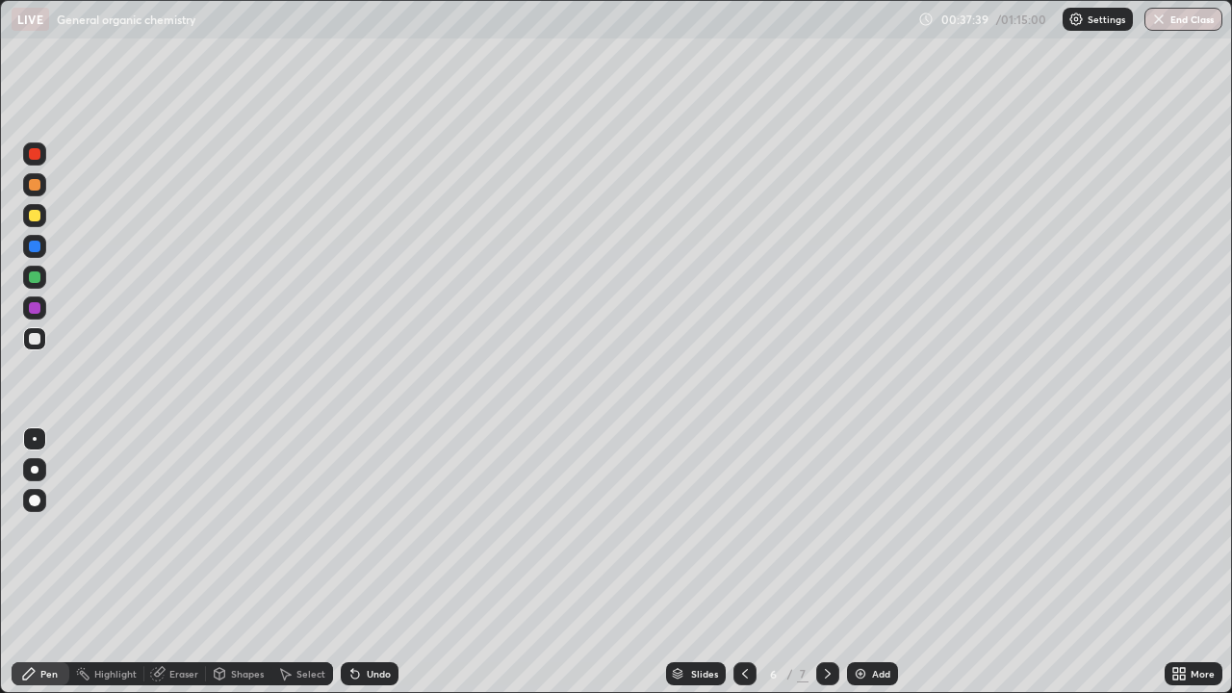
click at [826, 562] on icon at bounding box center [827, 673] width 15 height 15
click at [743, 562] on icon at bounding box center [744, 673] width 15 height 15
click at [826, 562] on icon at bounding box center [827, 673] width 15 height 15
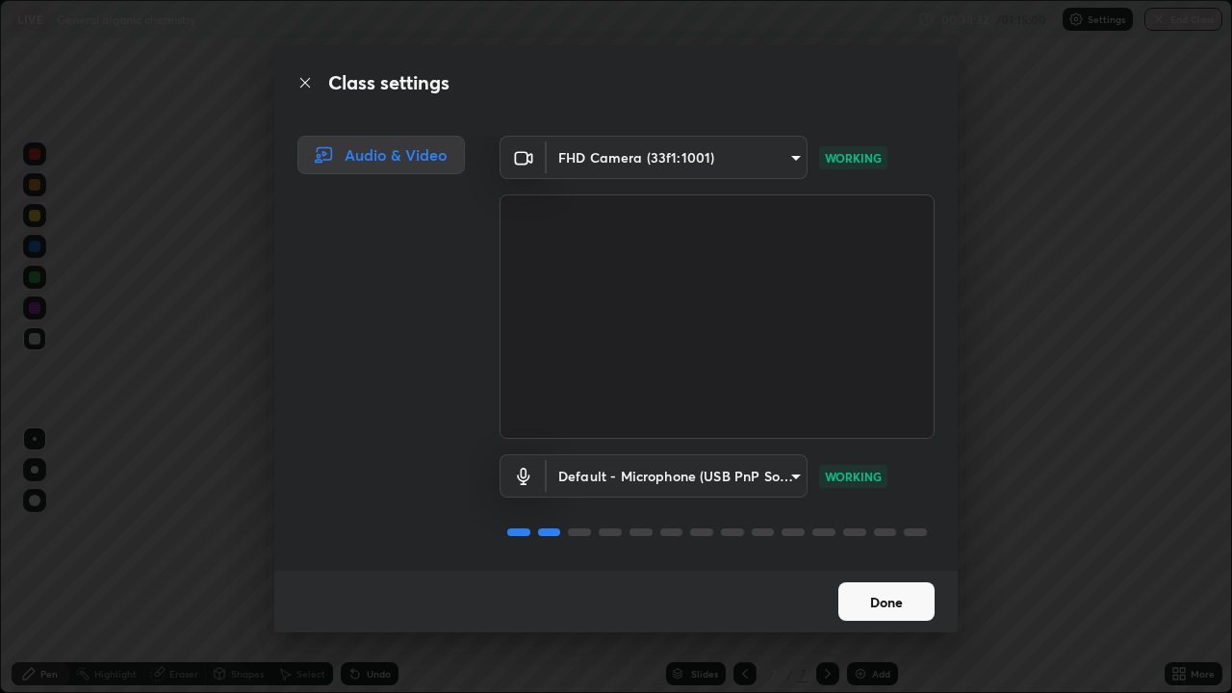
click at [877, 562] on button "Done" at bounding box center [886, 601] width 96 height 39
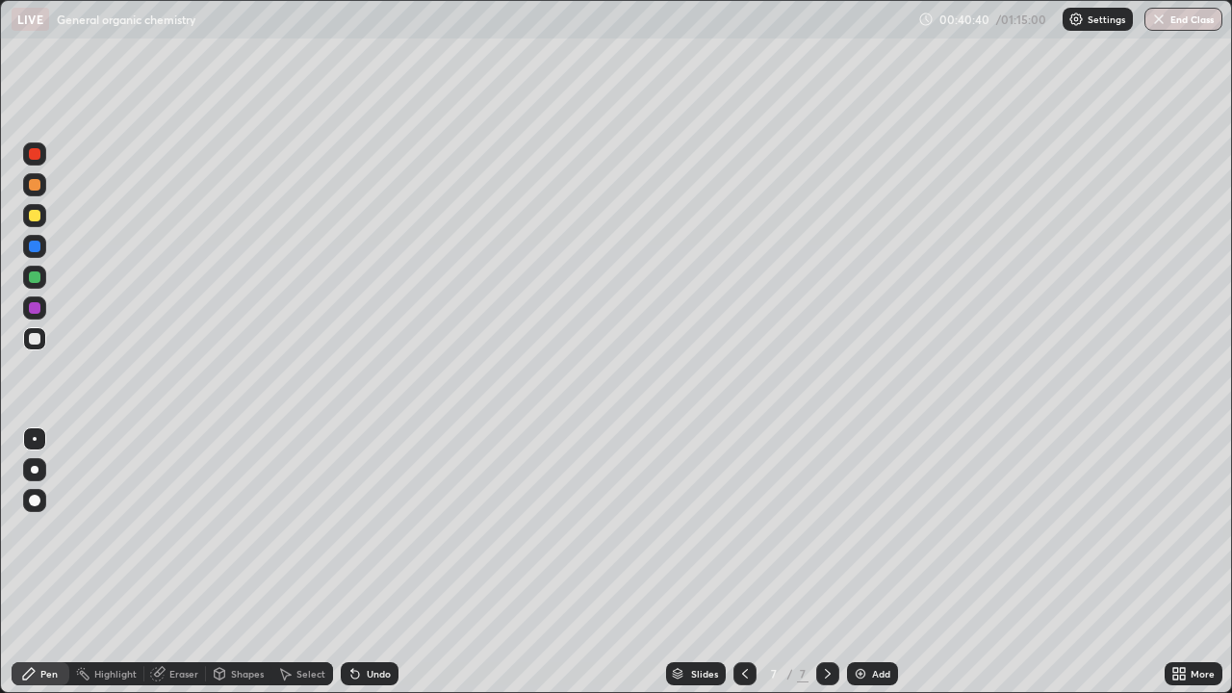
click at [369, 562] on div "Undo" at bounding box center [379, 674] width 24 height 10
click at [374, 562] on div "Undo" at bounding box center [370, 673] width 58 height 23
click at [379, 562] on div "Undo" at bounding box center [370, 673] width 58 height 23
click at [383, 562] on div "Undo" at bounding box center [370, 673] width 58 height 23
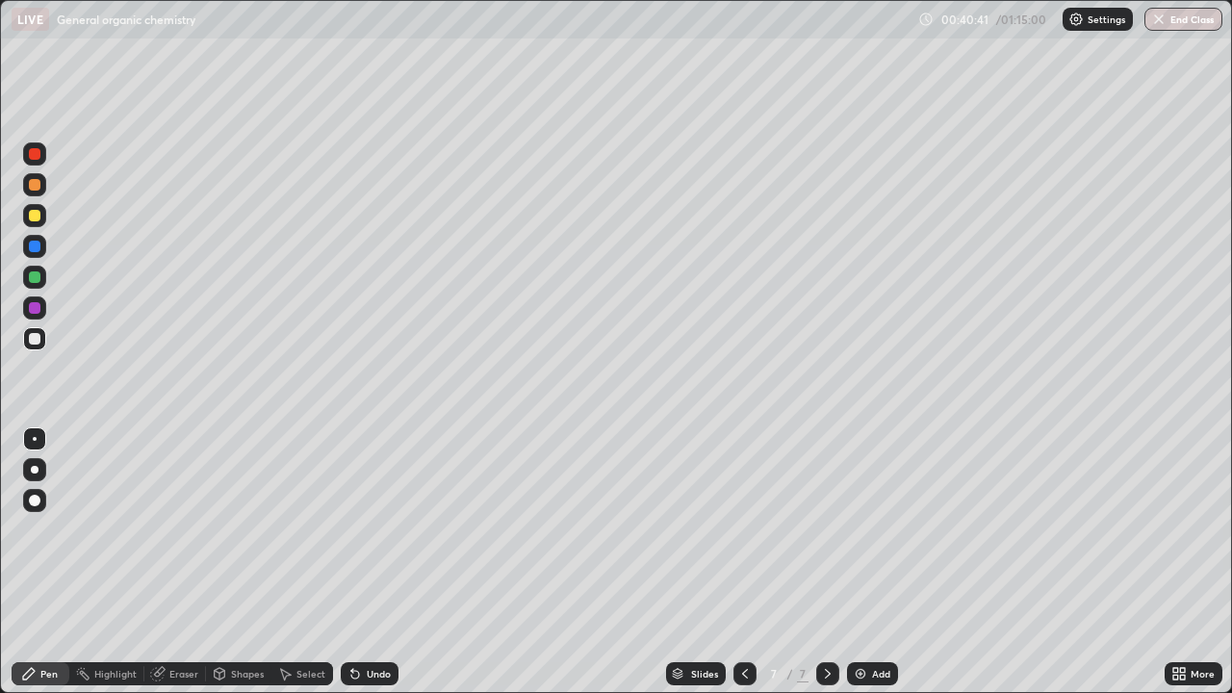
click at [383, 562] on div "Undo" at bounding box center [370, 673] width 58 height 23
click at [387, 562] on div "Undo" at bounding box center [370, 673] width 58 height 23
click at [389, 562] on div "Undo" at bounding box center [370, 673] width 58 height 23
click at [36, 216] on div at bounding box center [35, 216] width 12 height 12
click at [387, 562] on div "Undo" at bounding box center [365, 674] width 65 height 39
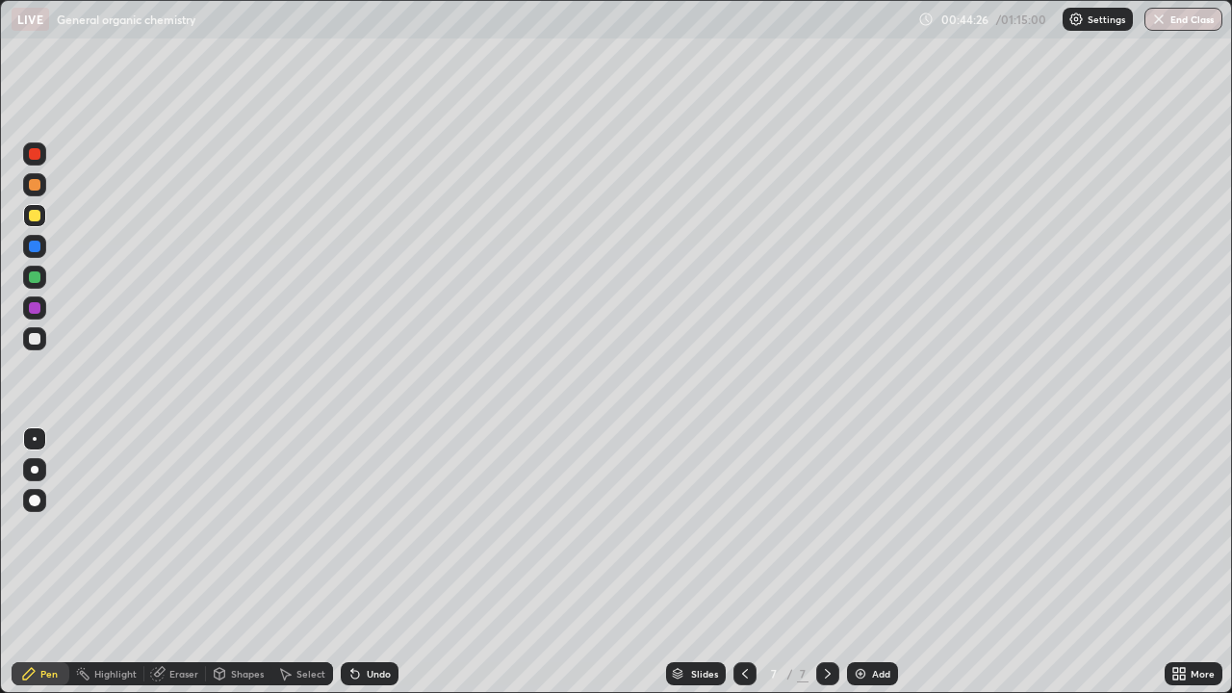
click at [879, 562] on div "Add" at bounding box center [881, 674] width 18 height 10
click at [35, 340] on div at bounding box center [35, 339] width 12 height 12
click at [358, 562] on icon at bounding box center [355, 673] width 15 height 15
click at [359, 562] on div "Undo" at bounding box center [370, 673] width 58 height 23
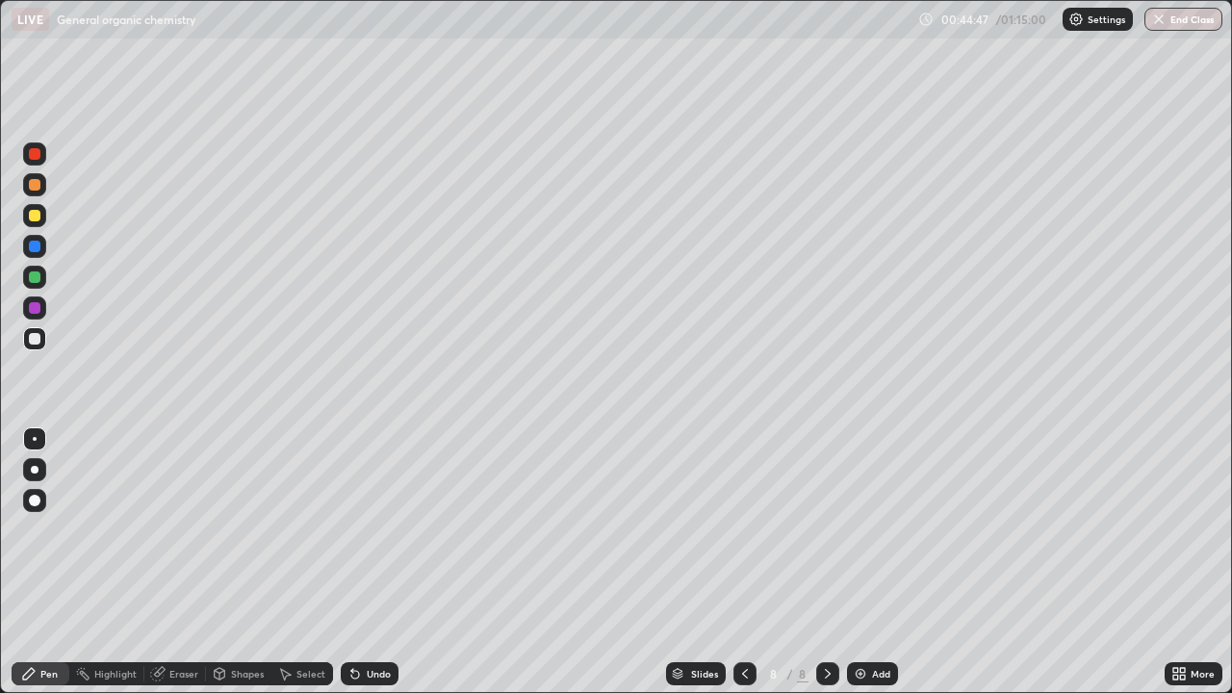
click at [361, 562] on div "Undo" at bounding box center [370, 673] width 58 height 23
click at [369, 562] on div "Undo" at bounding box center [370, 673] width 58 height 23
click at [370, 562] on div "Undo" at bounding box center [370, 673] width 58 height 23
click at [41, 224] on div at bounding box center [34, 215] width 23 height 23
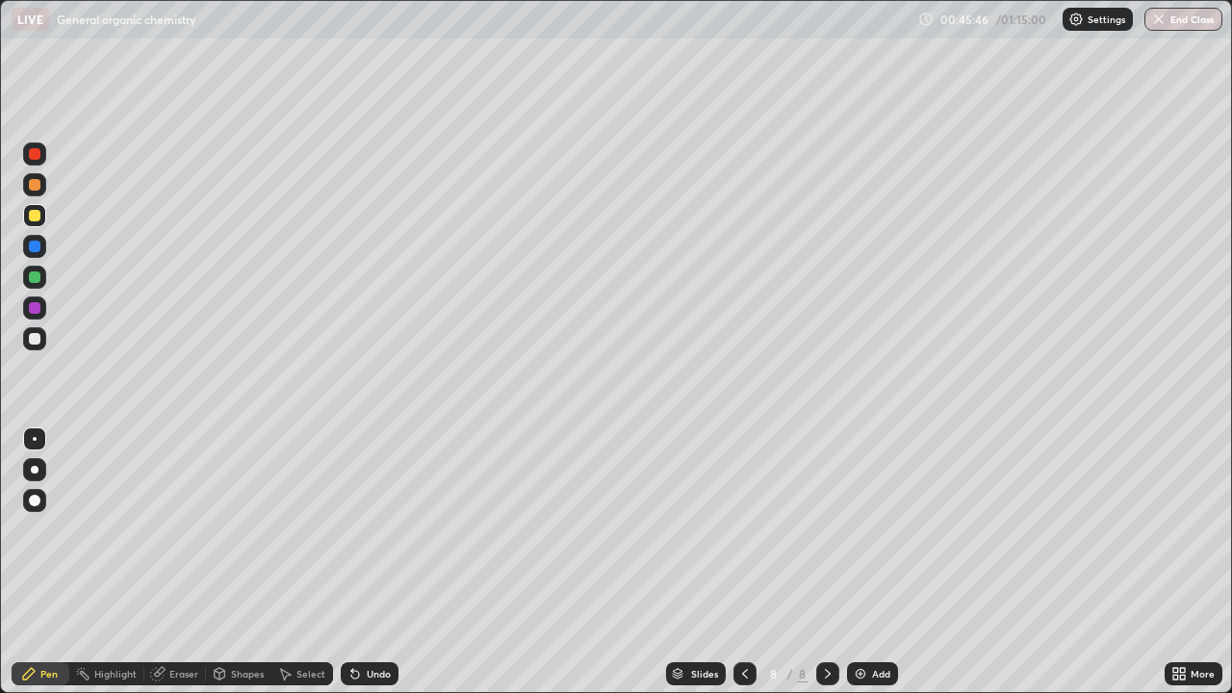
click at [36, 339] on div at bounding box center [35, 339] width 12 height 12
click at [37, 248] on div at bounding box center [35, 247] width 12 height 12
click at [361, 562] on div "Undo" at bounding box center [370, 673] width 58 height 23
click at [41, 478] on div at bounding box center [34, 469] width 23 height 23
click at [32, 495] on div at bounding box center [35, 501] width 12 height 12
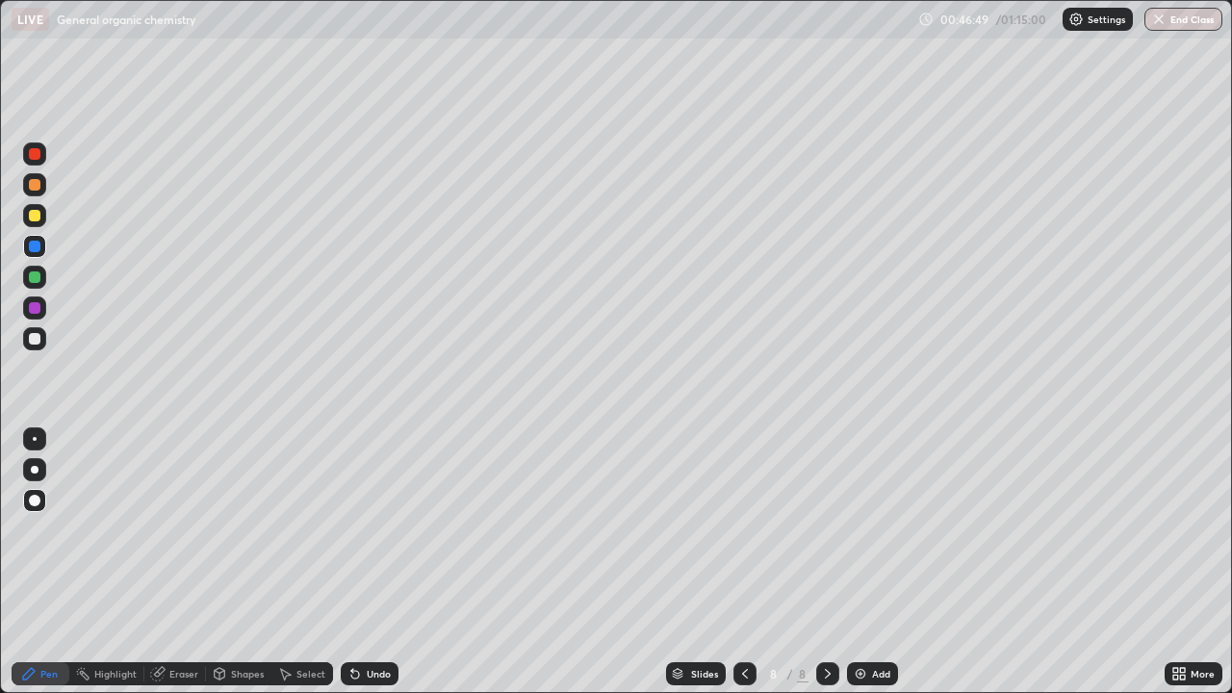
click at [374, 562] on div "Undo" at bounding box center [370, 673] width 58 height 23
click at [378, 562] on div "Undo" at bounding box center [379, 674] width 24 height 10
click at [39, 216] on div at bounding box center [35, 216] width 12 height 12
click at [46, 562] on div "Pen" at bounding box center [48, 674] width 17 height 10
click at [35, 440] on div at bounding box center [35, 439] width 4 height 4
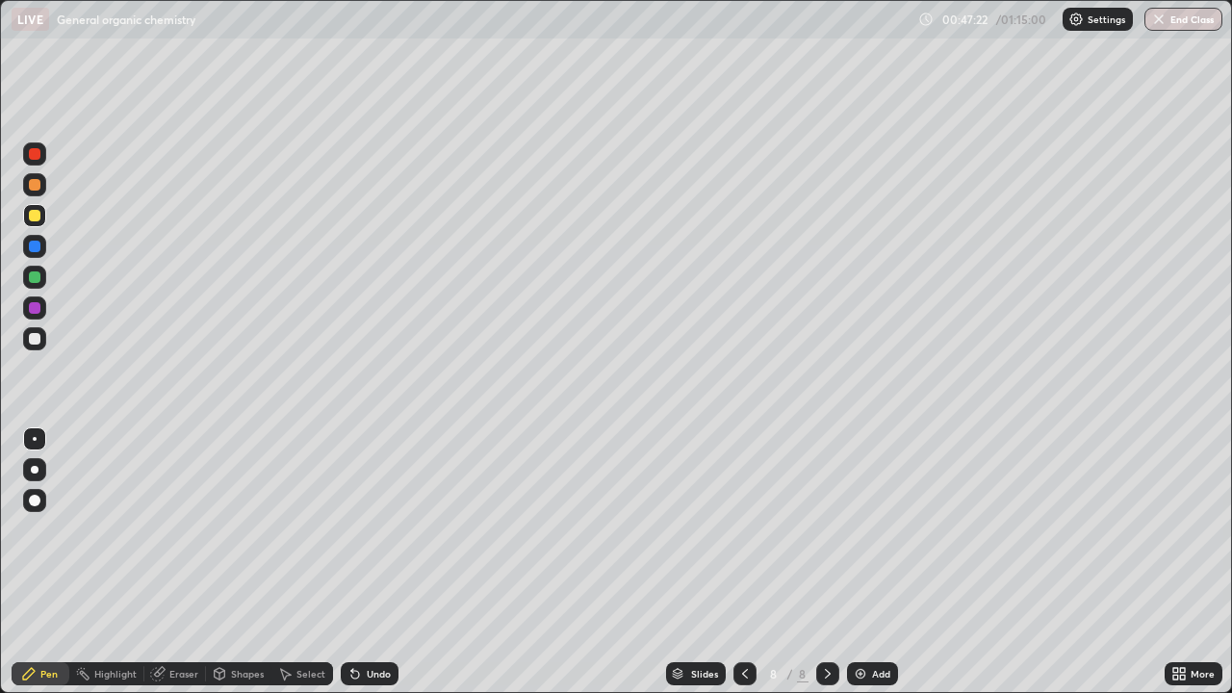
click at [42, 341] on div at bounding box center [34, 338] width 23 height 23
click at [35, 217] on div at bounding box center [35, 216] width 12 height 12
click at [43, 438] on div at bounding box center [34, 438] width 23 height 23
click at [34, 492] on div at bounding box center [34, 500] width 23 height 23
click at [35, 470] on div at bounding box center [35, 470] width 8 height 8
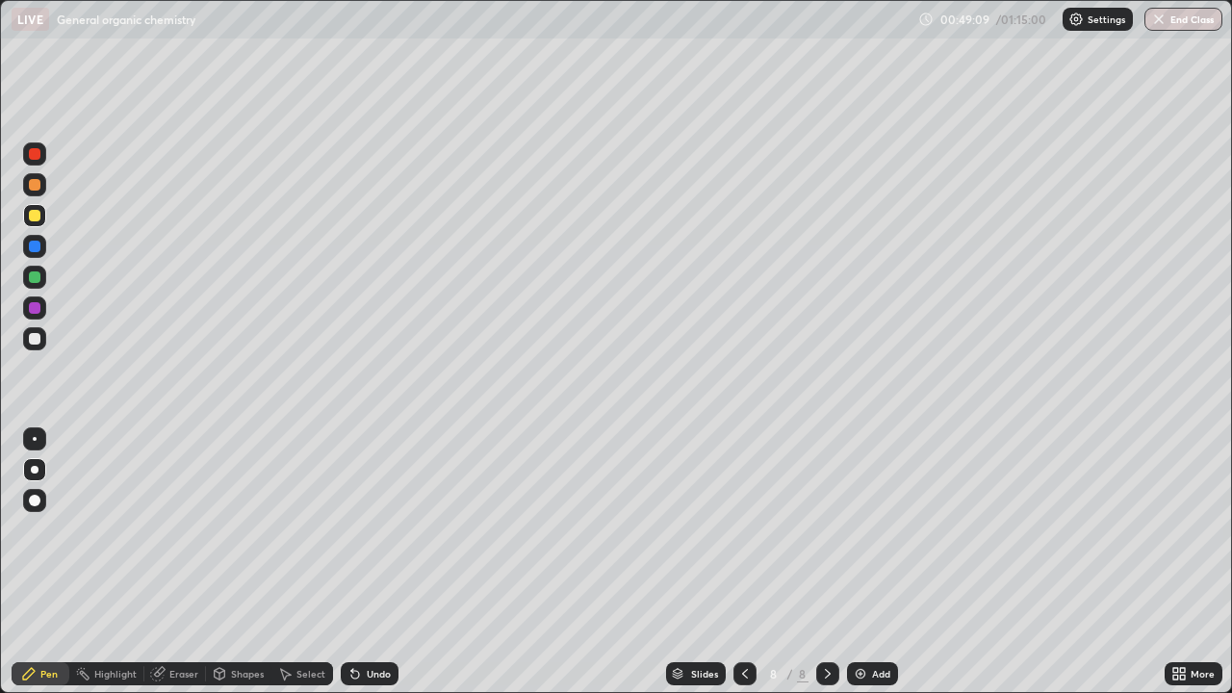
click at [36, 339] on div at bounding box center [35, 339] width 12 height 12
click at [39, 276] on div at bounding box center [35, 277] width 12 height 12
click at [36, 216] on div at bounding box center [35, 216] width 12 height 12
click at [35, 279] on div at bounding box center [35, 277] width 12 height 12
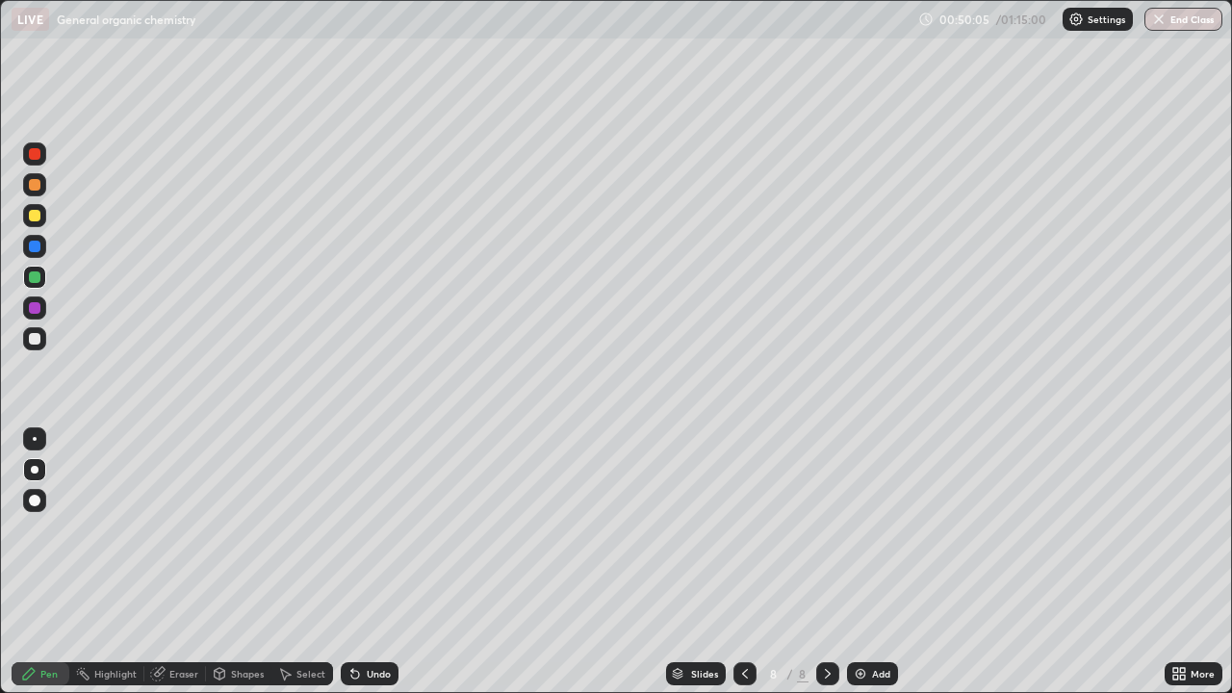
click at [37, 337] on div at bounding box center [35, 339] width 12 height 12
click at [743, 562] on icon at bounding box center [744, 673] width 15 height 15
click at [826, 562] on icon at bounding box center [827, 673] width 15 height 15
click at [741, 562] on icon at bounding box center [744, 673] width 15 height 15
click at [173, 562] on div "Eraser" at bounding box center [183, 674] width 29 height 10
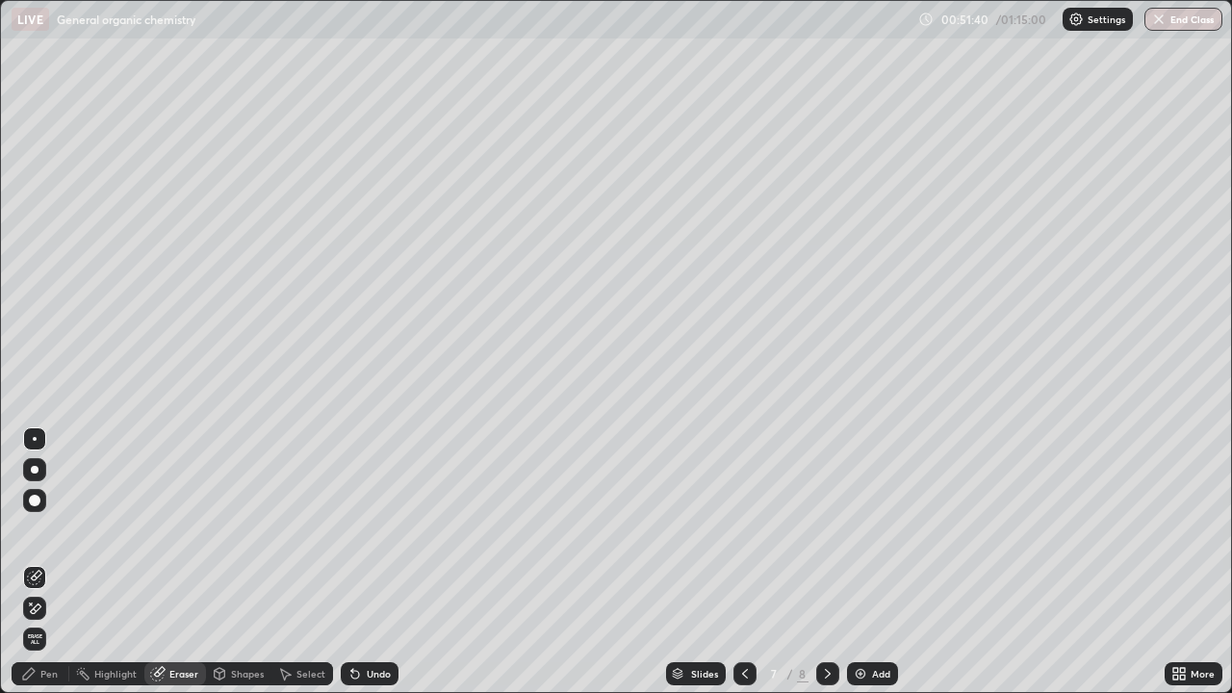
click at [826, 562] on icon at bounding box center [827, 673] width 15 height 15
click at [46, 562] on div "Pen" at bounding box center [41, 673] width 58 height 23
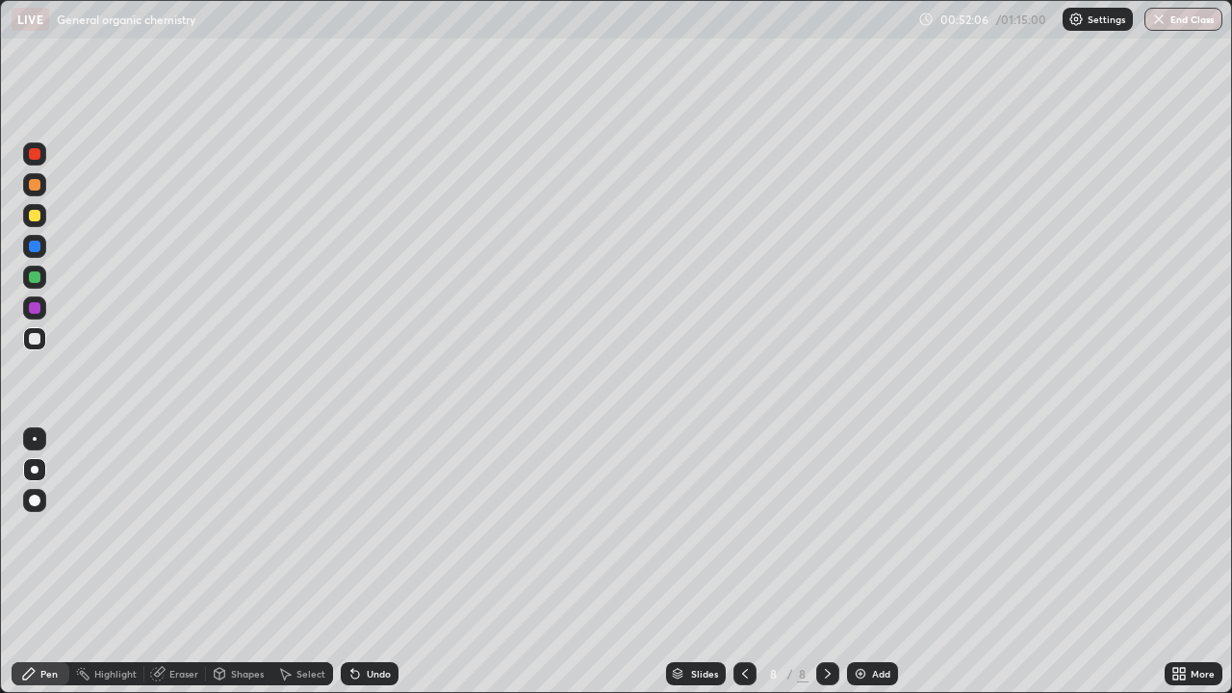
click at [38, 217] on div at bounding box center [35, 216] width 12 height 12
click at [36, 277] on div at bounding box center [35, 277] width 12 height 12
click at [860, 562] on img at bounding box center [860, 673] width 15 height 15
click at [35, 340] on div at bounding box center [35, 339] width 12 height 12
click at [367, 562] on div "Undo" at bounding box center [370, 673] width 58 height 23
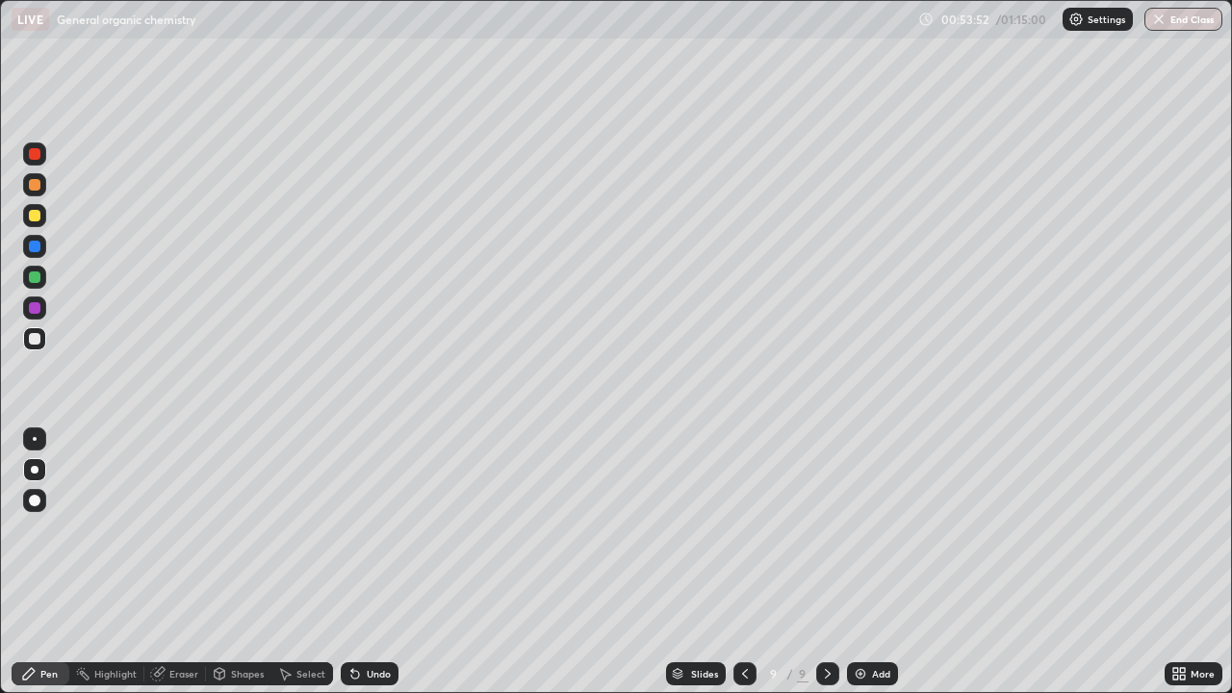
click at [35, 439] on div at bounding box center [35, 439] width 4 height 4
click at [381, 562] on div "Undo" at bounding box center [379, 674] width 24 height 10
click at [351, 562] on icon at bounding box center [352, 670] width 2 height 2
click at [353, 562] on icon at bounding box center [355, 675] width 8 height 8
click at [354, 562] on icon at bounding box center [355, 675] width 8 height 8
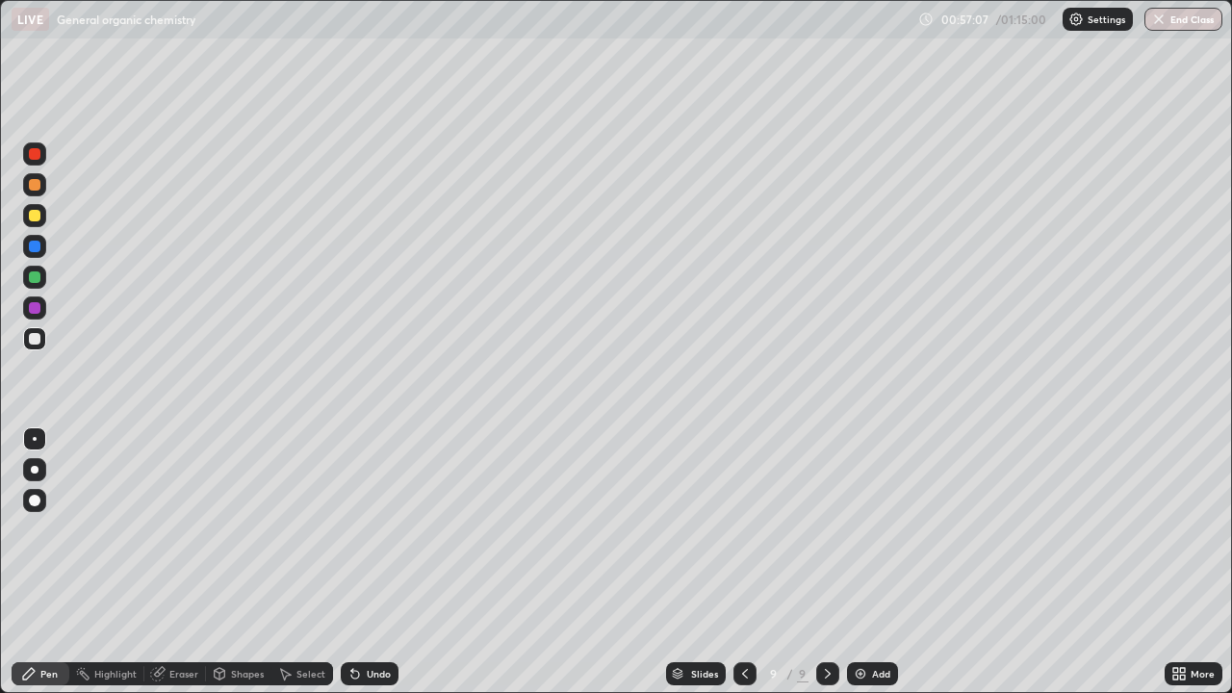
click at [381, 562] on div "Undo" at bounding box center [370, 673] width 58 height 23
click at [383, 562] on div "Undo" at bounding box center [379, 674] width 24 height 10
click at [371, 562] on div "Undo" at bounding box center [379, 674] width 24 height 10
click at [364, 562] on div "Undo" at bounding box center [370, 673] width 58 height 23
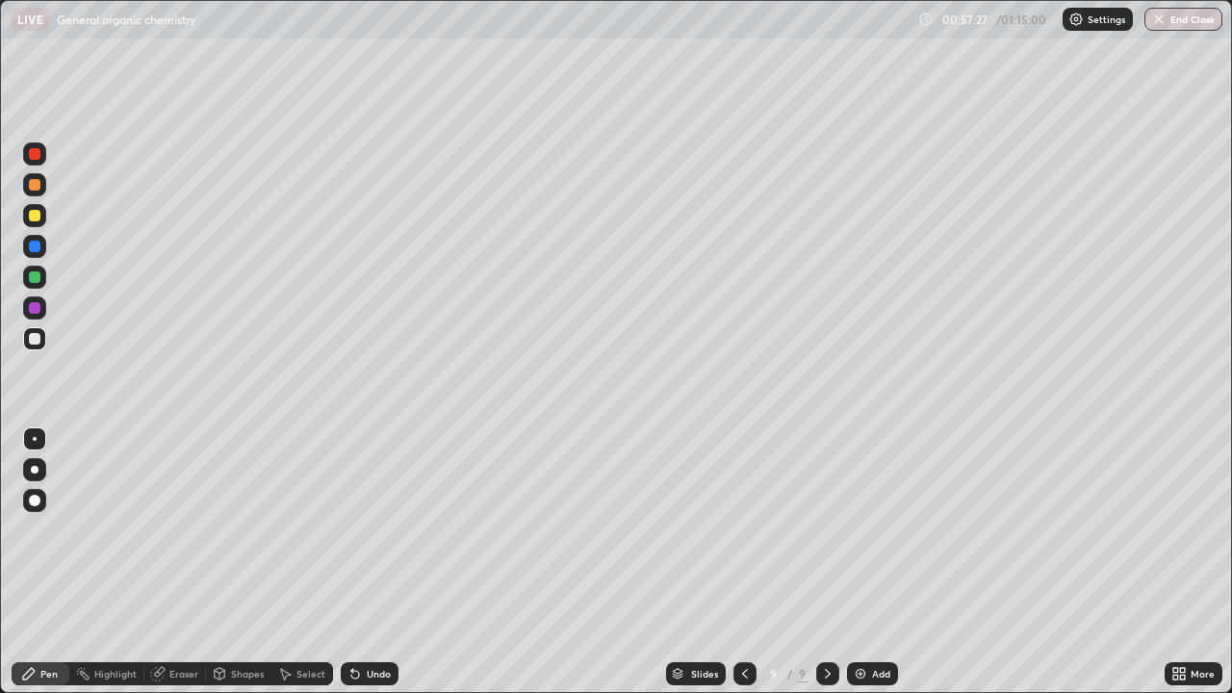
click at [359, 562] on div "Undo" at bounding box center [370, 673] width 58 height 23
click at [361, 562] on div "Undo" at bounding box center [370, 673] width 58 height 23
click at [365, 562] on div "Undo" at bounding box center [365, 674] width 65 height 39
click at [39, 225] on div at bounding box center [34, 215] width 23 height 23
click at [369, 562] on div "Undo" at bounding box center [379, 674] width 24 height 10
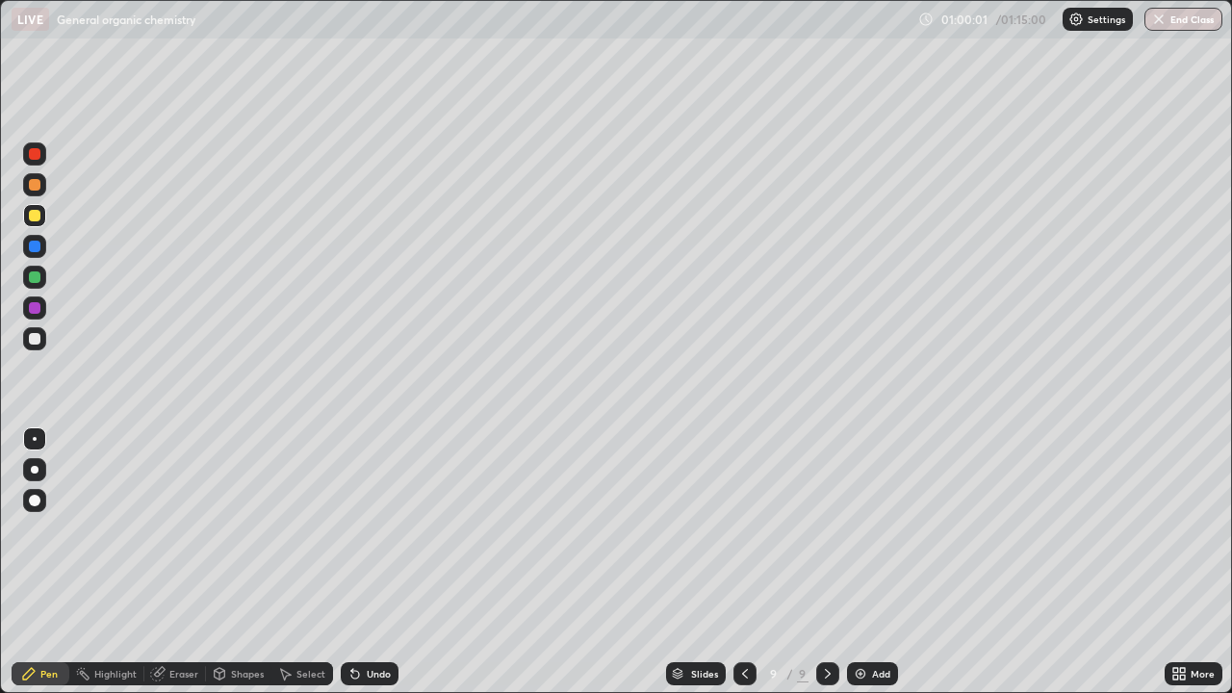
click at [369, 562] on div "Undo" at bounding box center [370, 673] width 58 height 23
click at [368, 562] on div "Undo" at bounding box center [370, 673] width 58 height 23
click at [367, 562] on div "Undo" at bounding box center [379, 674] width 24 height 10
click at [243, 562] on div "Shapes" at bounding box center [247, 674] width 33 height 10
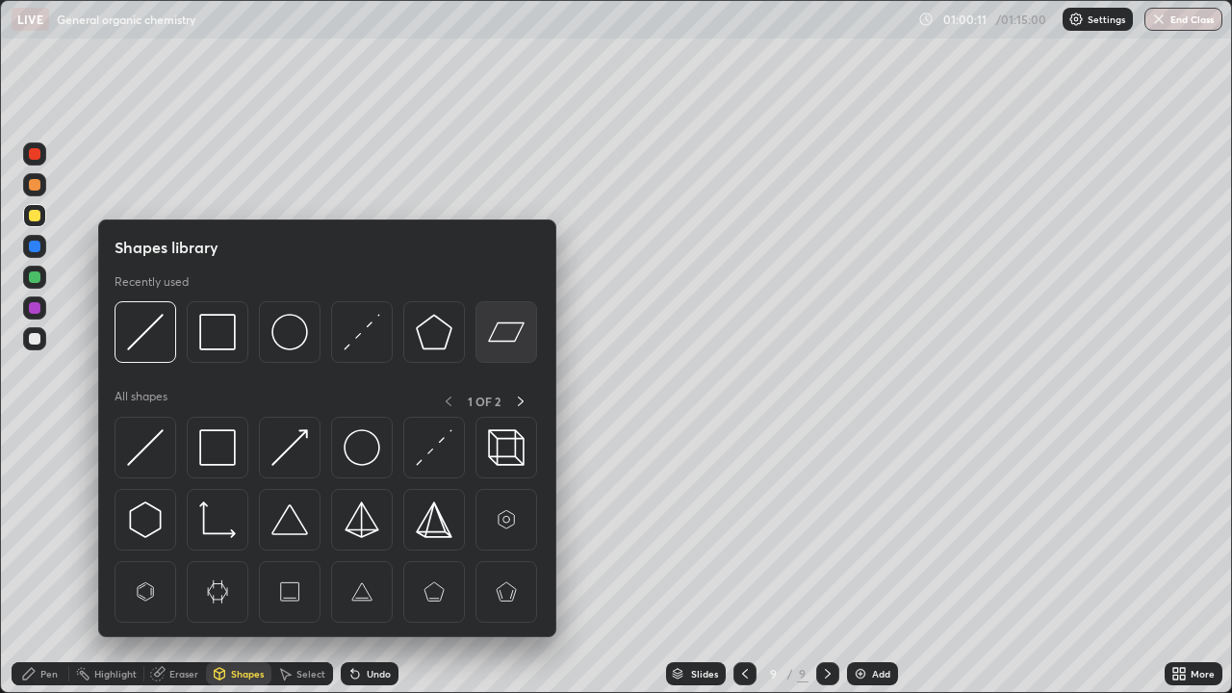
click at [503, 338] on img at bounding box center [506, 332] width 37 height 37
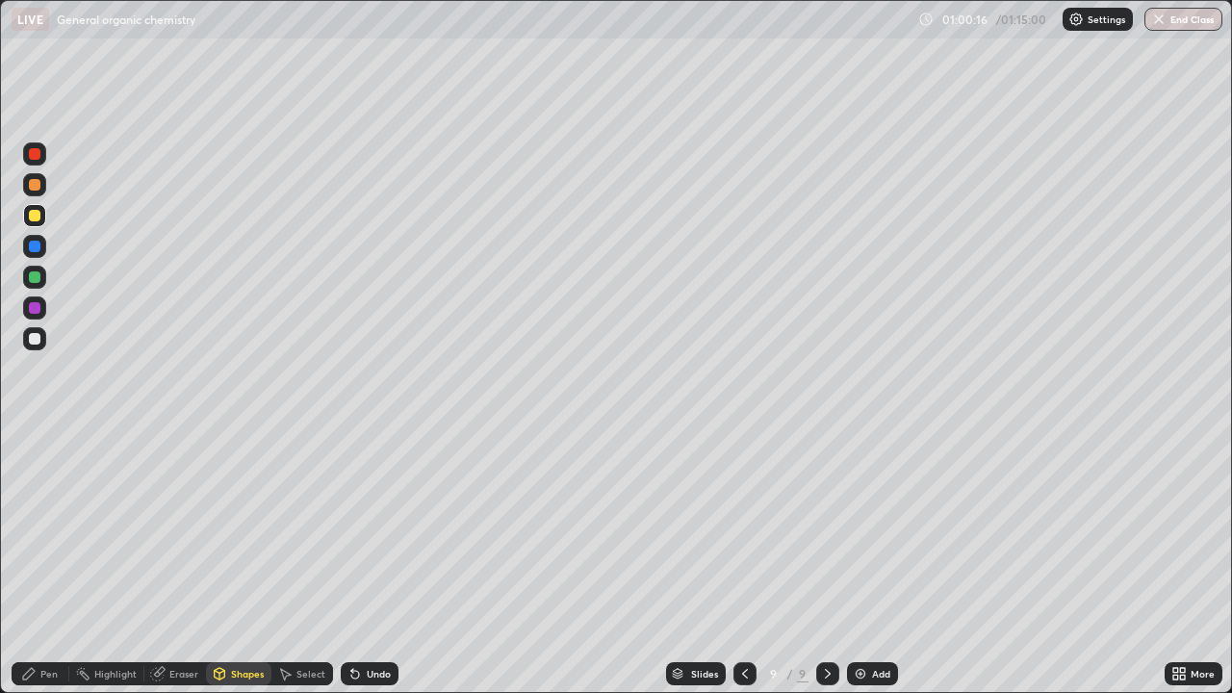
click at [49, 562] on div "Pen" at bounding box center [48, 674] width 17 height 10
click at [377, 562] on div "Undo" at bounding box center [379, 674] width 24 height 10
click at [367, 562] on div "Undo" at bounding box center [379, 674] width 24 height 10
click at [371, 562] on div "Undo" at bounding box center [379, 674] width 24 height 10
click at [35, 343] on div at bounding box center [35, 339] width 12 height 12
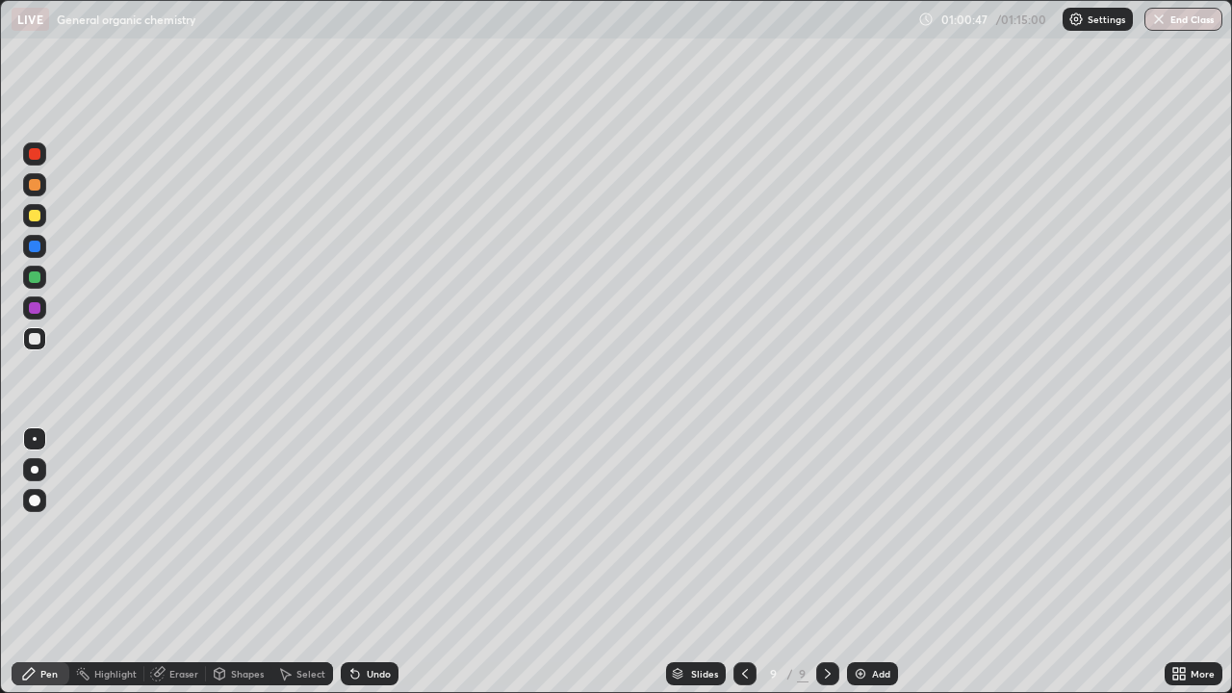
click at [379, 562] on div "Undo" at bounding box center [379, 674] width 24 height 10
click at [377, 562] on div "Undo" at bounding box center [379, 674] width 24 height 10
click at [35, 278] on div at bounding box center [35, 277] width 12 height 12
click at [240, 562] on div "Shapes" at bounding box center [247, 674] width 33 height 10
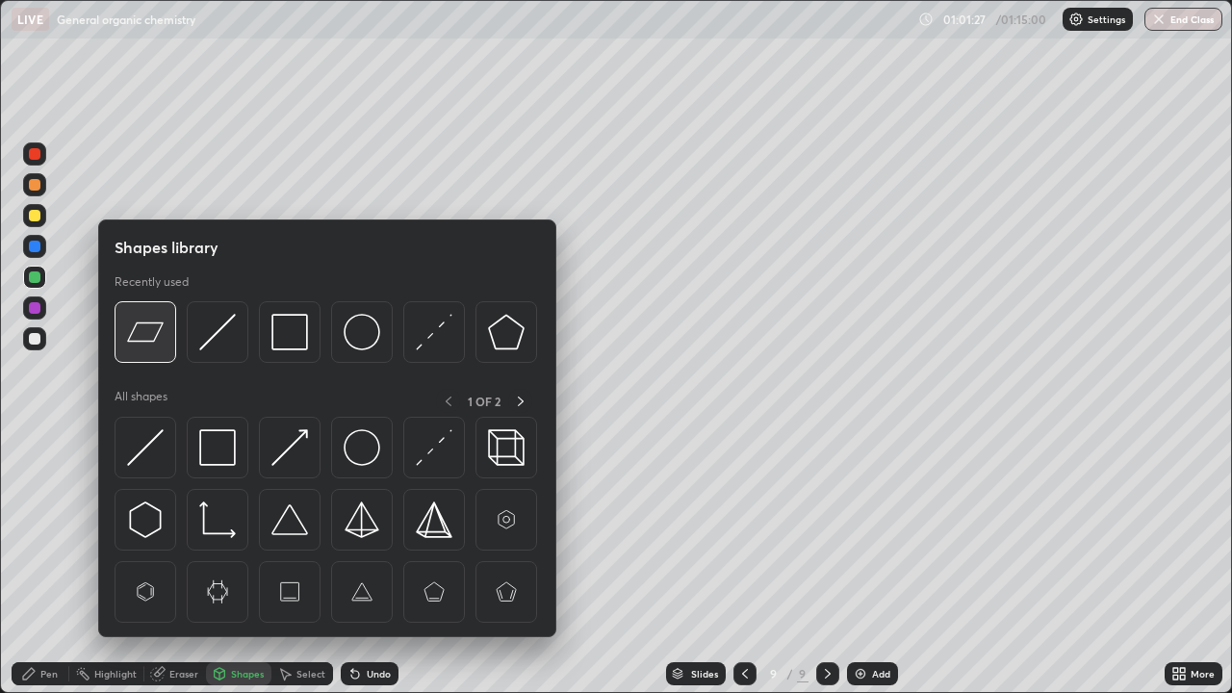
click at [157, 341] on img at bounding box center [145, 332] width 37 height 37
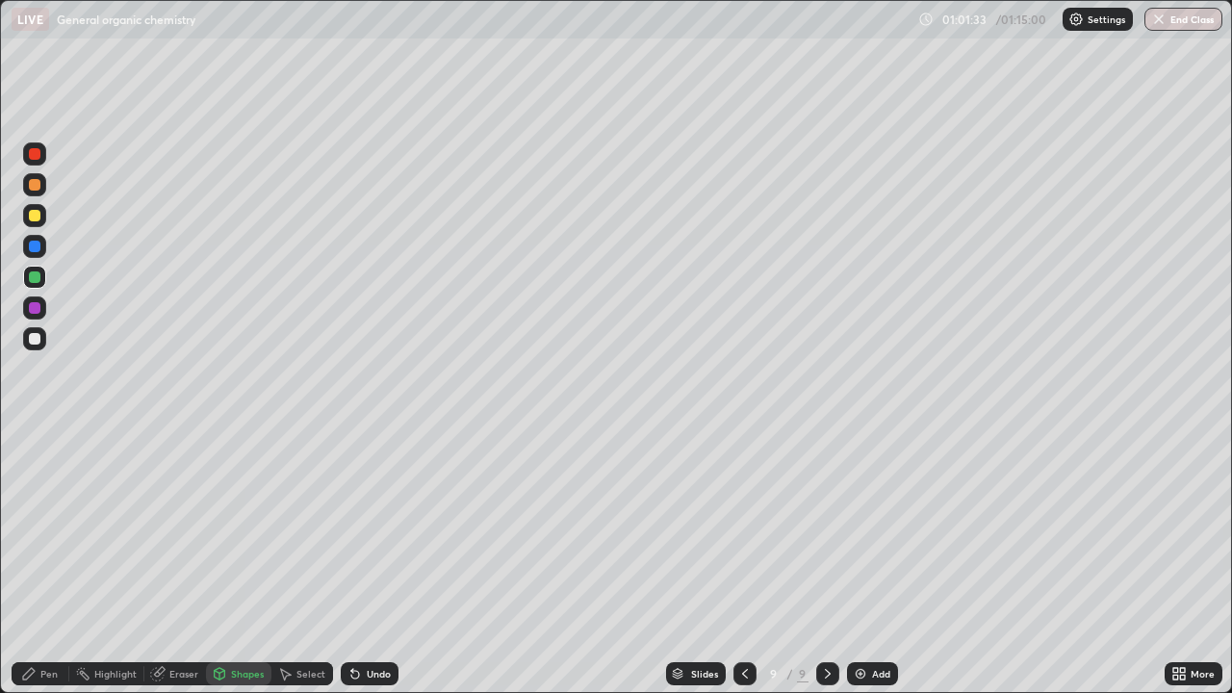
click at [39, 335] on div at bounding box center [35, 339] width 12 height 12
click at [26, 562] on div "Pen" at bounding box center [41, 673] width 58 height 23
click at [372, 562] on div "Undo" at bounding box center [379, 674] width 24 height 10
click at [41, 222] on div at bounding box center [34, 215] width 23 height 23
click at [376, 562] on div "Undo" at bounding box center [379, 674] width 24 height 10
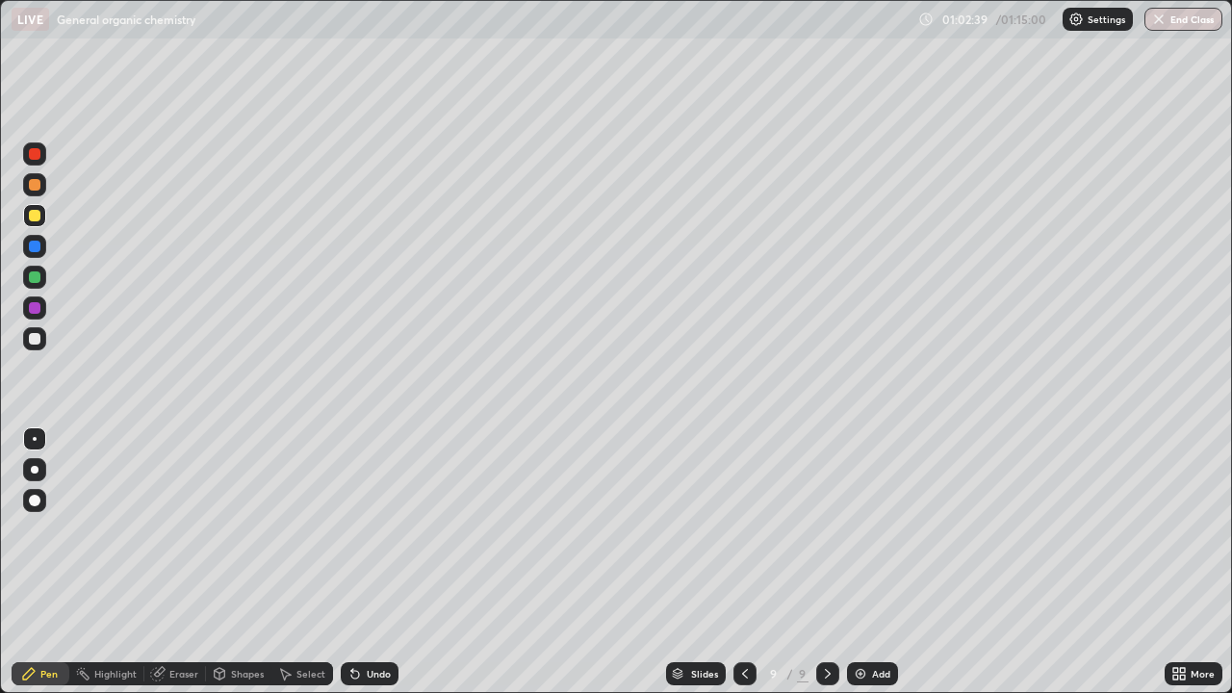
click at [367, 562] on div "Undo" at bounding box center [379, 674] width 24 height 10
click at [37, 344] on div at bounding box center [35, 339] width 12 height 12
click at [33, 343] on div at bounding box center [35, 339] width 12 height 12
click at [1208, 21] on button "End Class" at bounding box center [1184, 19] width 78 height 23
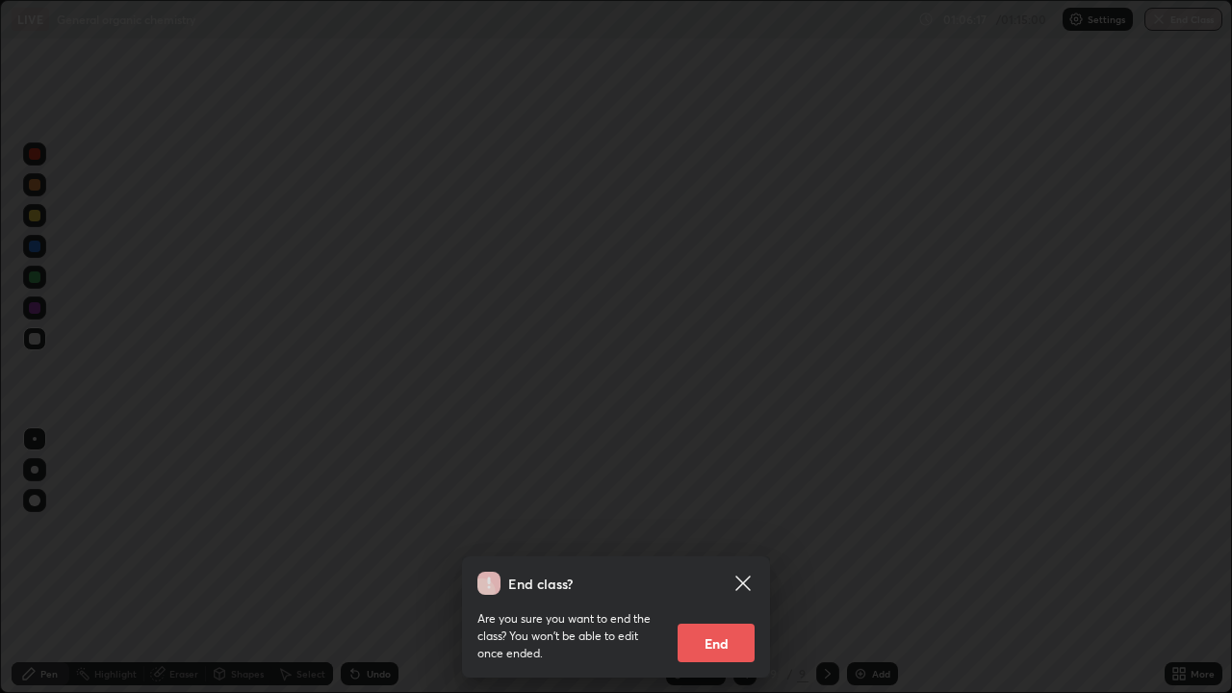
click at [1146, 99] on div "End class? Are you sure you want to end the class? You won’t be able to edit on…" at bounding box center [616, 346] width 1232 height 693
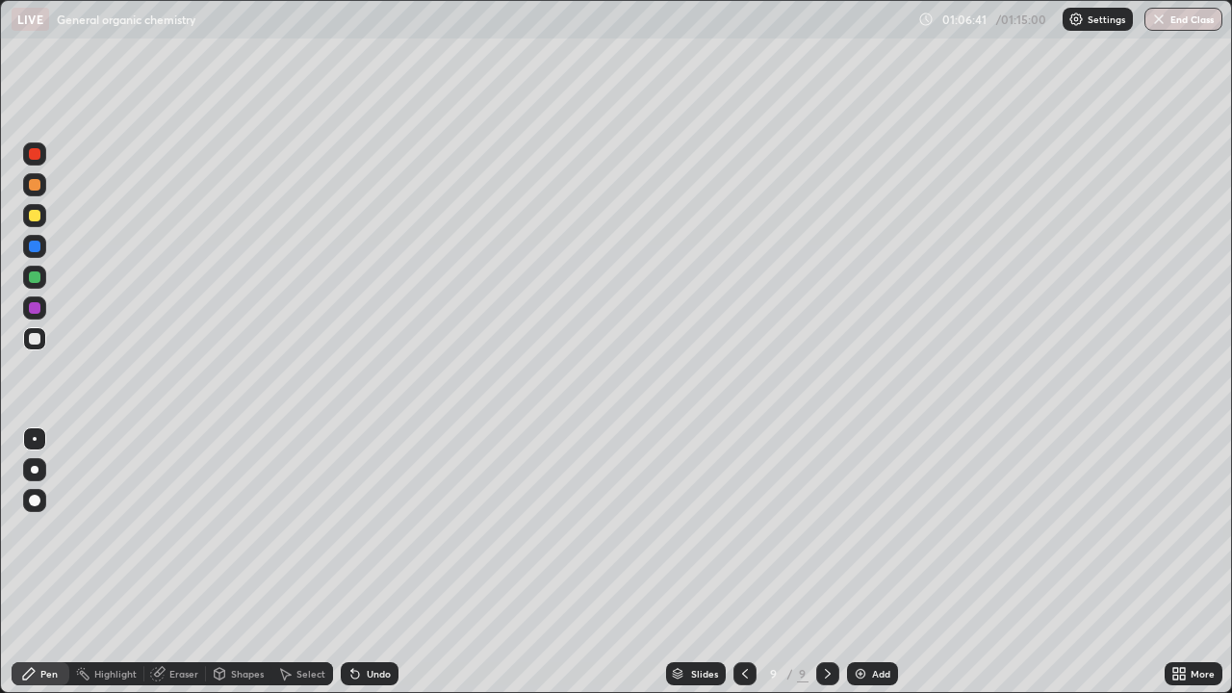
click at [825, 562] on icon at bounding box center [827, 673] width 15 height 15
click at [868, 562] on div "Add" at bounding box center [872, 673] width 51 height 23
click at [744, 562] on icon at bounding box center [743, 673] width 15 height 15
click at [826, 562] on icon at bounding box center [827, 673] width 15 height 15
click at [37, 338] on div at bounding box center [35, 339] width 12 height 12
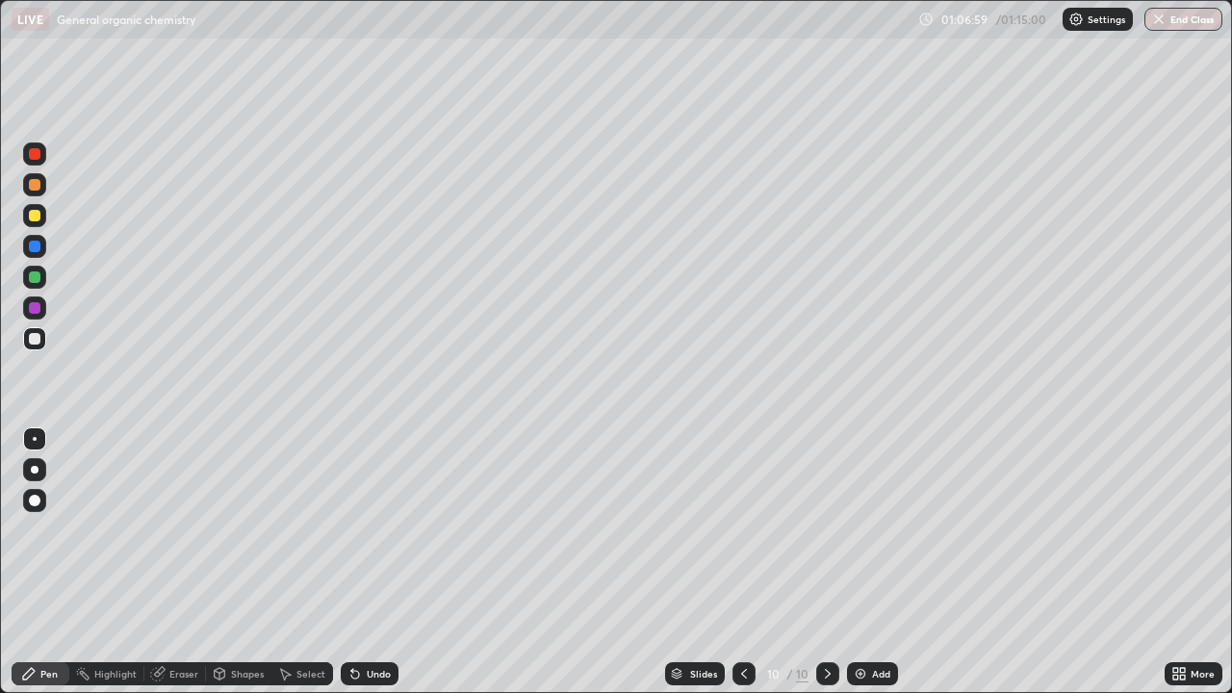
click at [354, 562] on div "Undo" at bounding box center [370, 673] width 58 height 23
click at [351, 562] on icon at bounding box center [352, 670] width 2 height 2
click at [744, 562] on icon at bounding box center [743, 673] width 15 height 15
click at [825, 562] on div at bounding box center [827, 674] width 23 height 39
click at [741, 562] on icon at bounding box center [744, 674] width 6 height 10
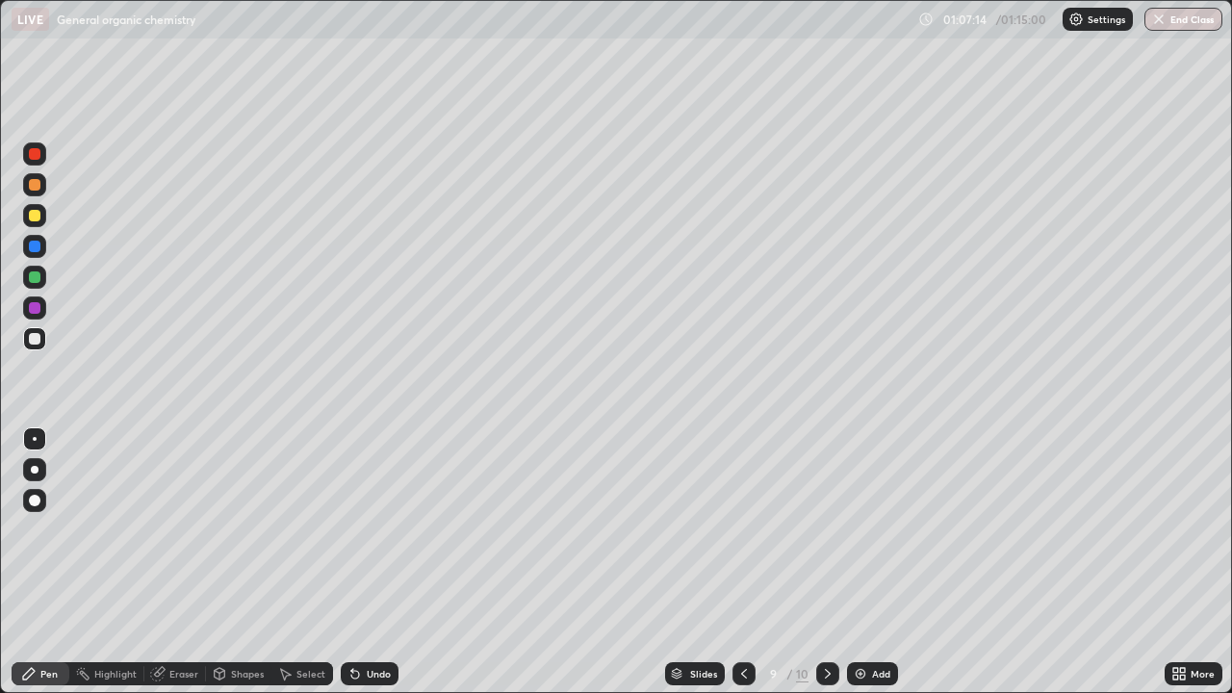
click at [1179, 29] on button "End Class" at bounding box center [1184, 19] width 78 height 23
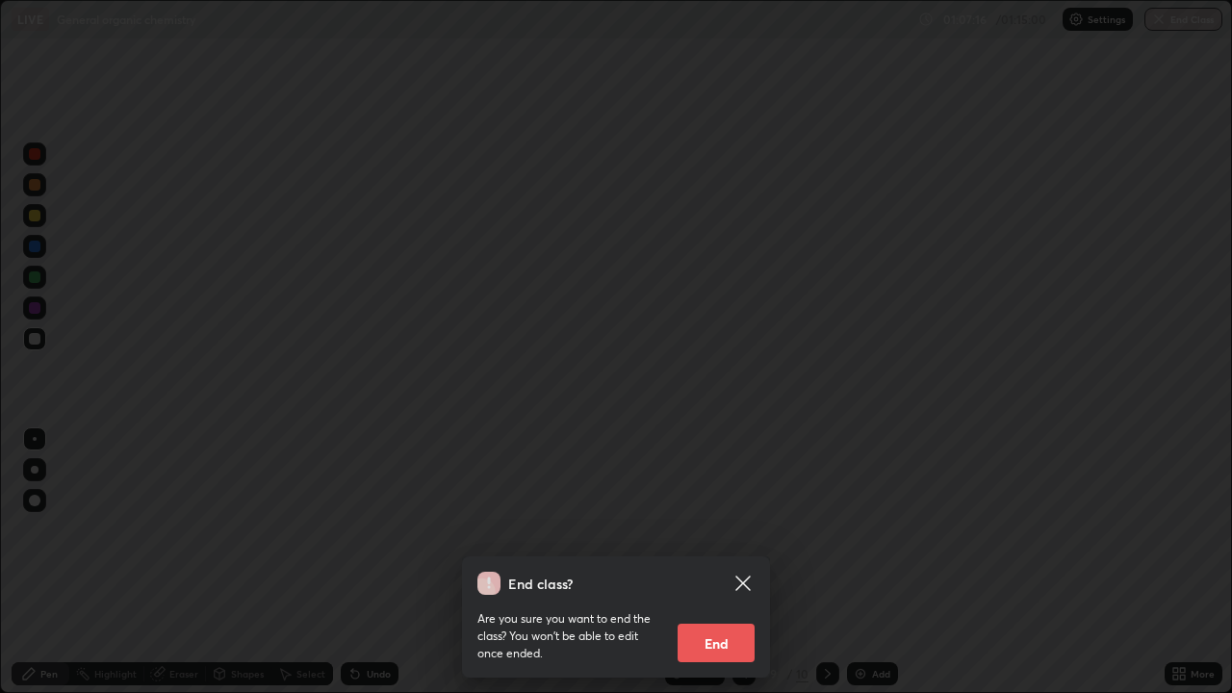
click at [735, 562] on button "End" at bounding box center [716, 643] width 77 height 39
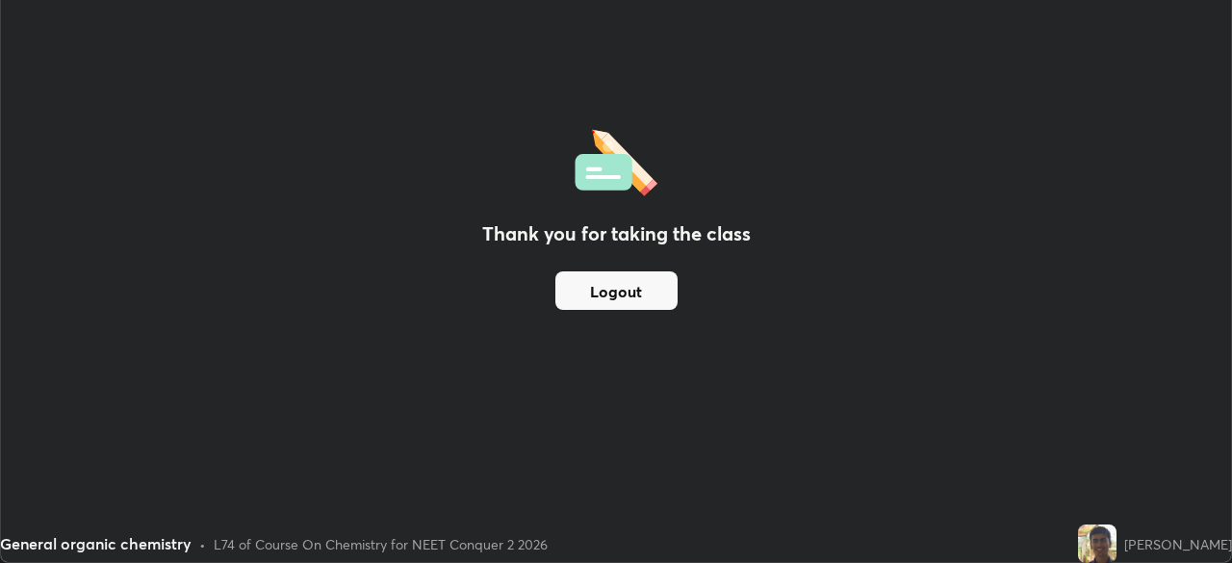
scroll to position [95700, 95031]
